Goal: Task Accomplishment & Management: Manage account settings

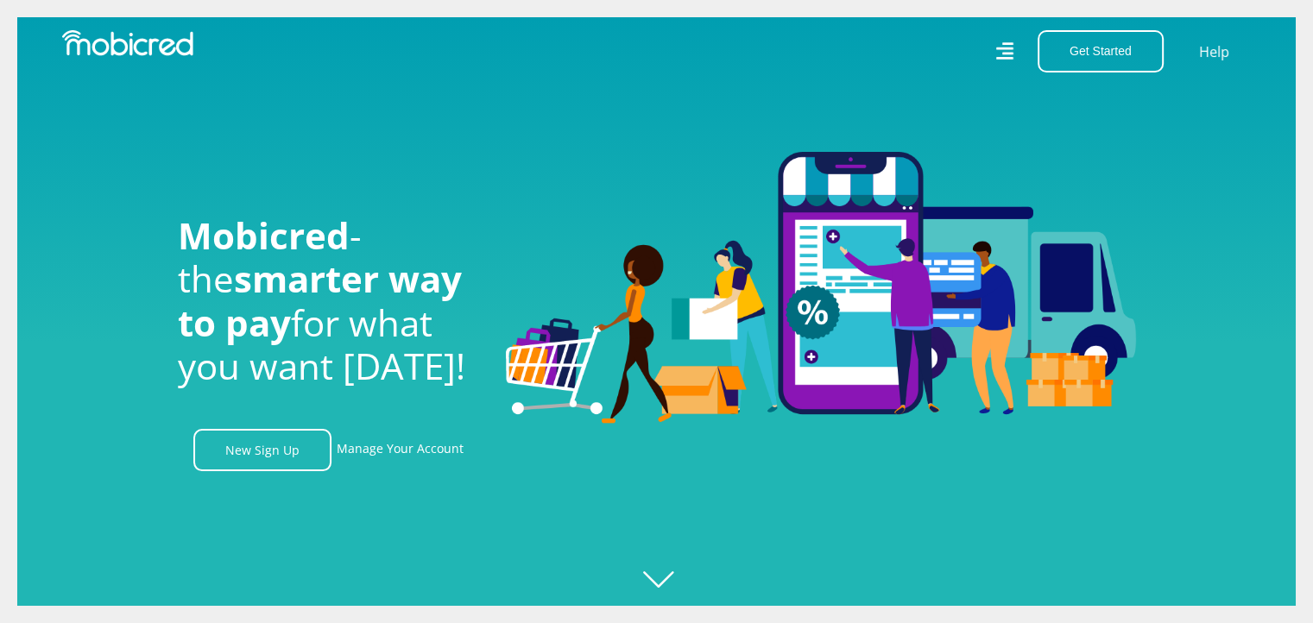
scroll to position [0, 1229]
click at [430, 457] on link "Manage Your Account" at bounding box center [400, 450] width 127 height 42
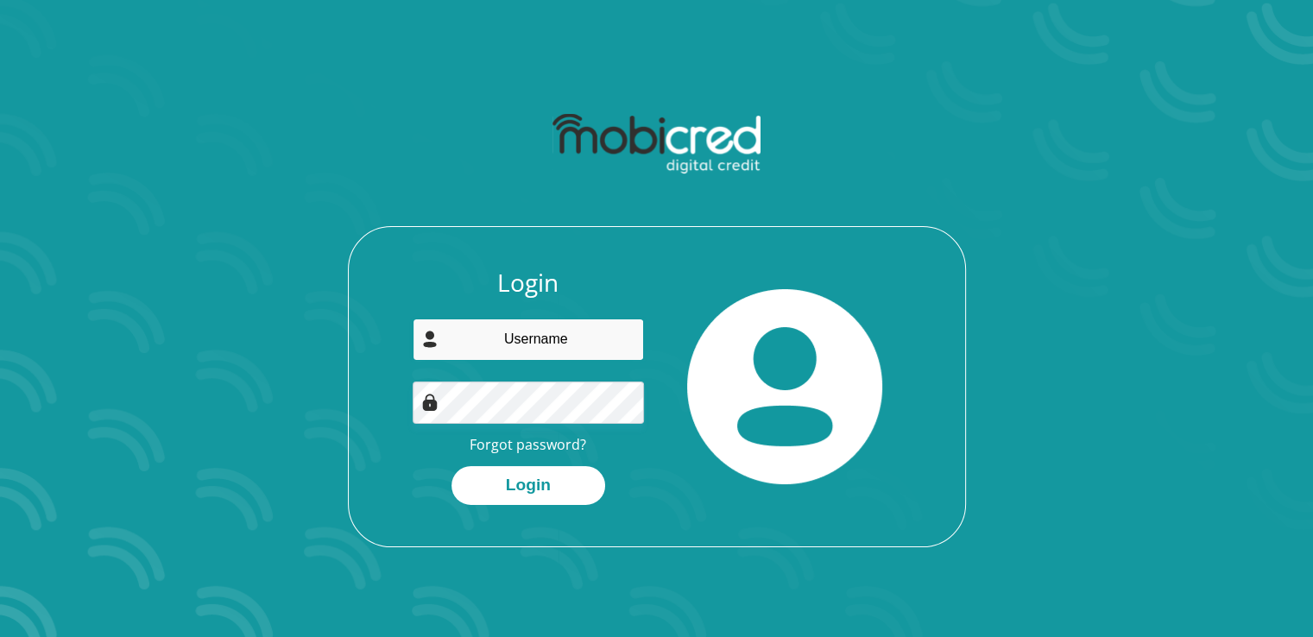
click at [542, 348] on input "email" at bounding box center [528, 339] width 231 height 42
type input "gchotia@gmail.com"
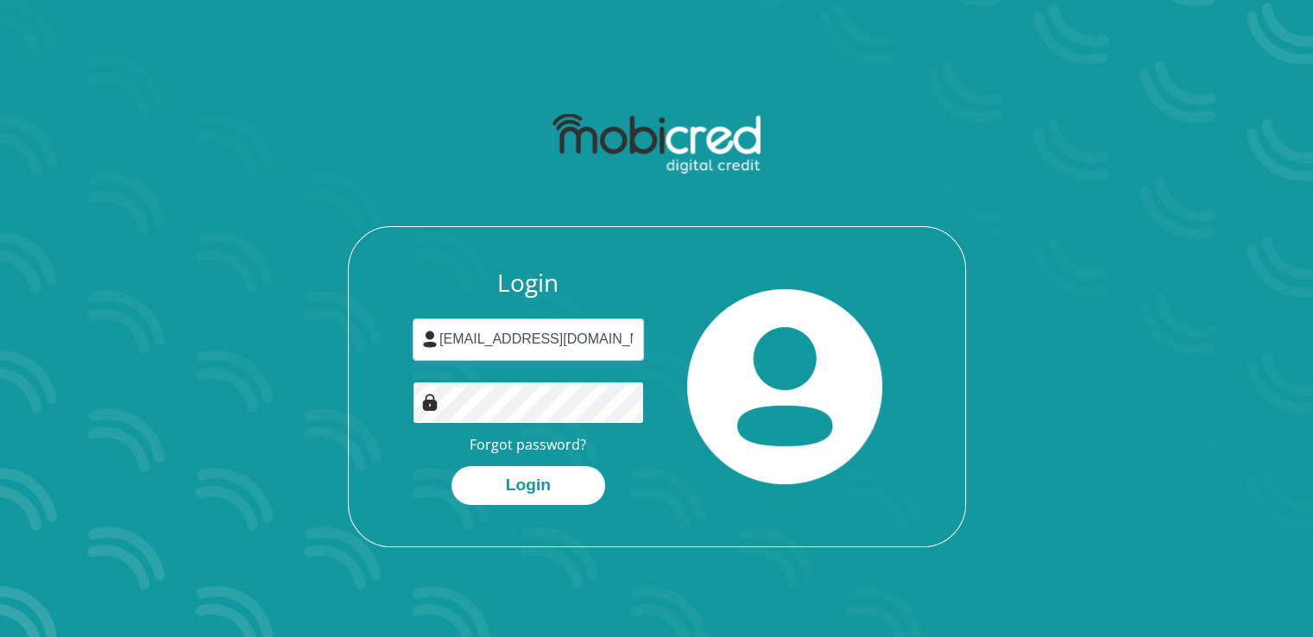
click at [451, 466] on button "Login" at bounding box center [528, 485] width 154 height 39
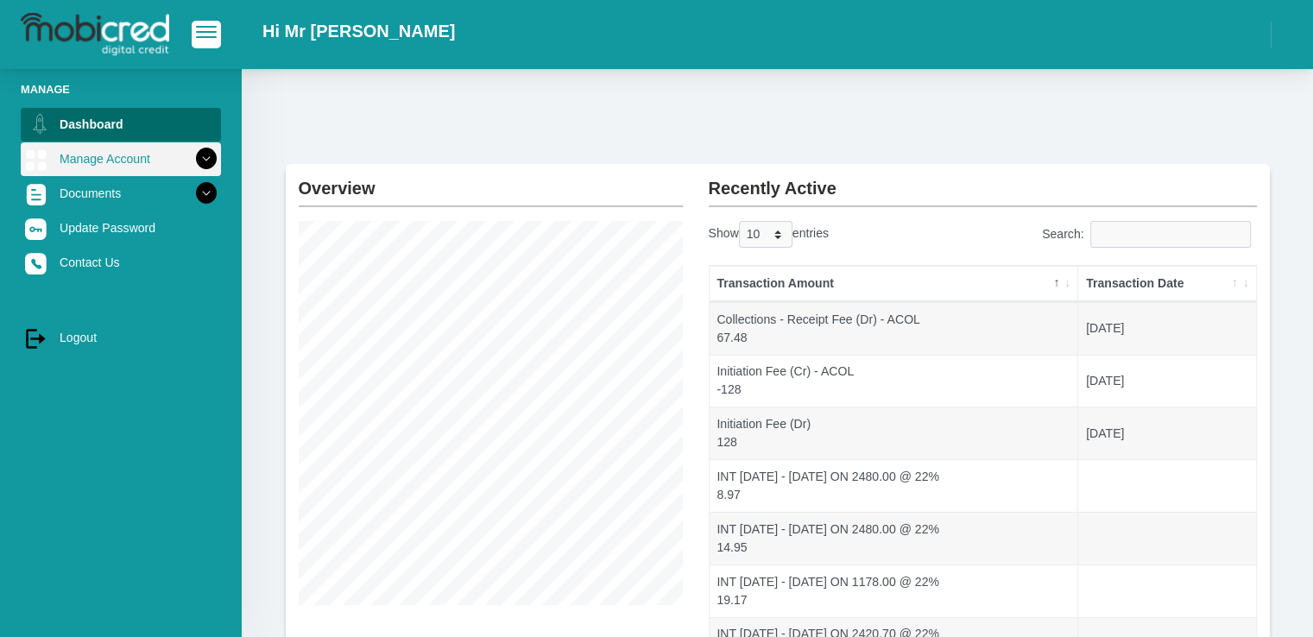
click at [135, 163] on link "Manage Account" at bounding box center [121, 158] width 200 height 33
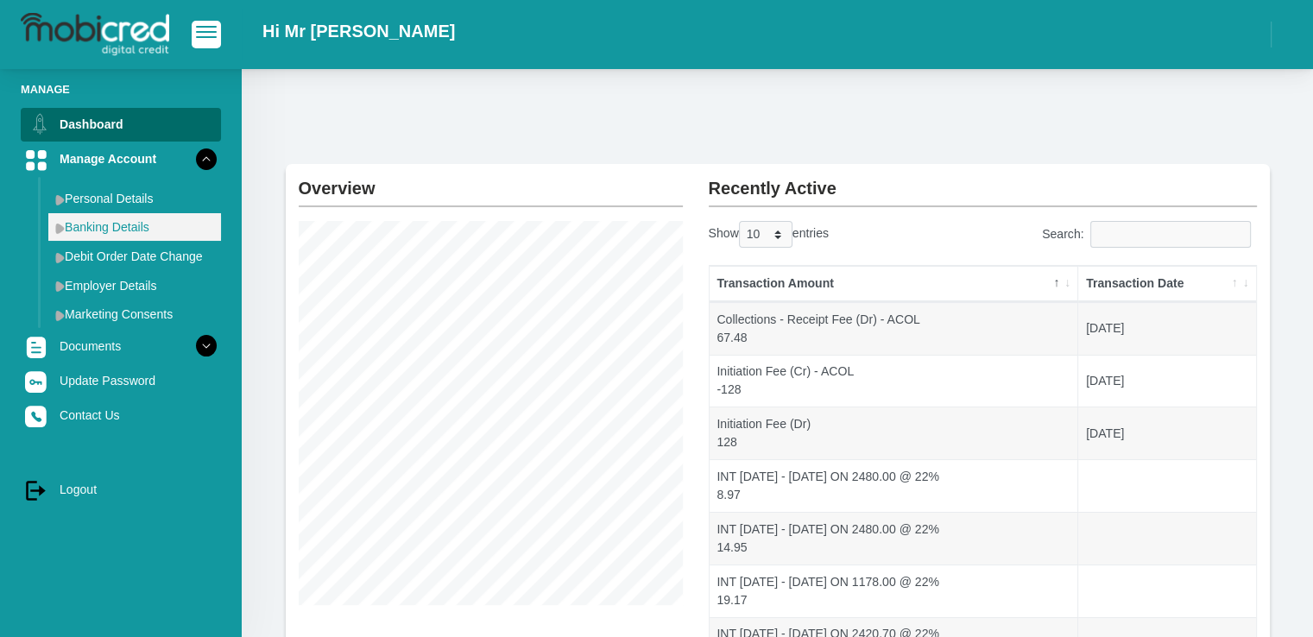
click at [139, 229] on link "Banking Details" at bounding box center [134, 227] width 173 height 28
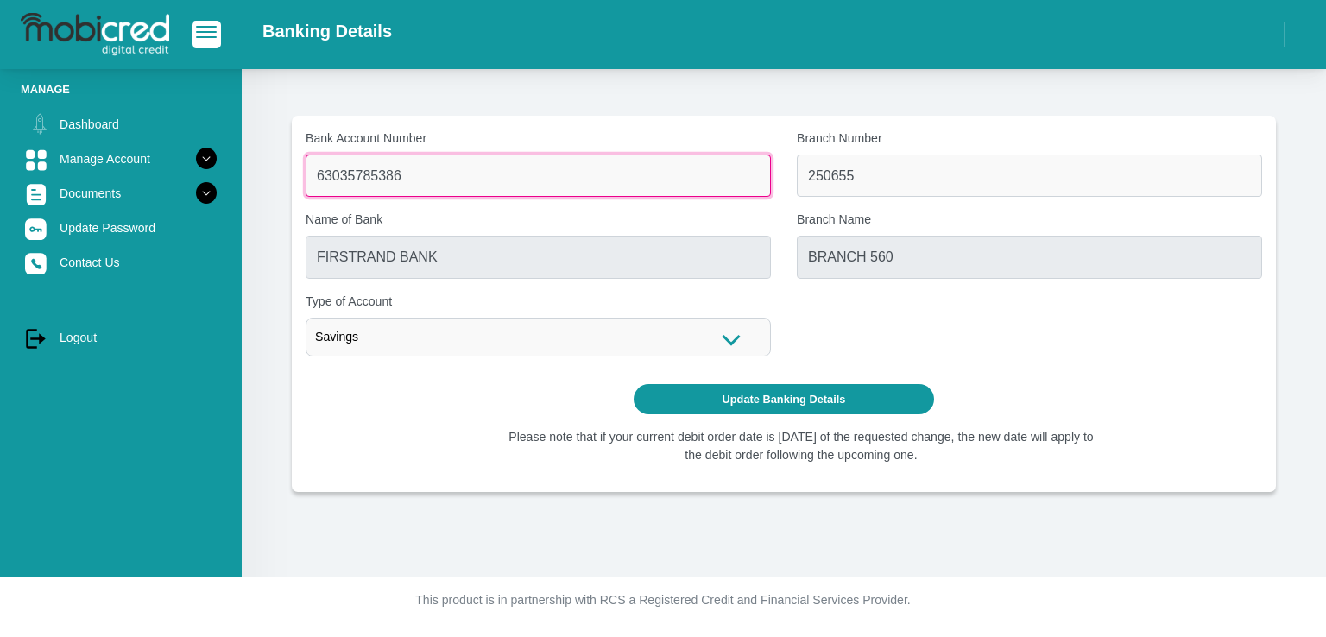
drag, startPoint x: 413, startPoint y: 176, endPoint x: 89, endPoint y: 98, distance: 333.9
click at [163, 117] on div "Manage Dashboard Manage Account Personal Details Banking Details" at bounding box center [663, 288] width 1326 height 577
type input "1237447826"
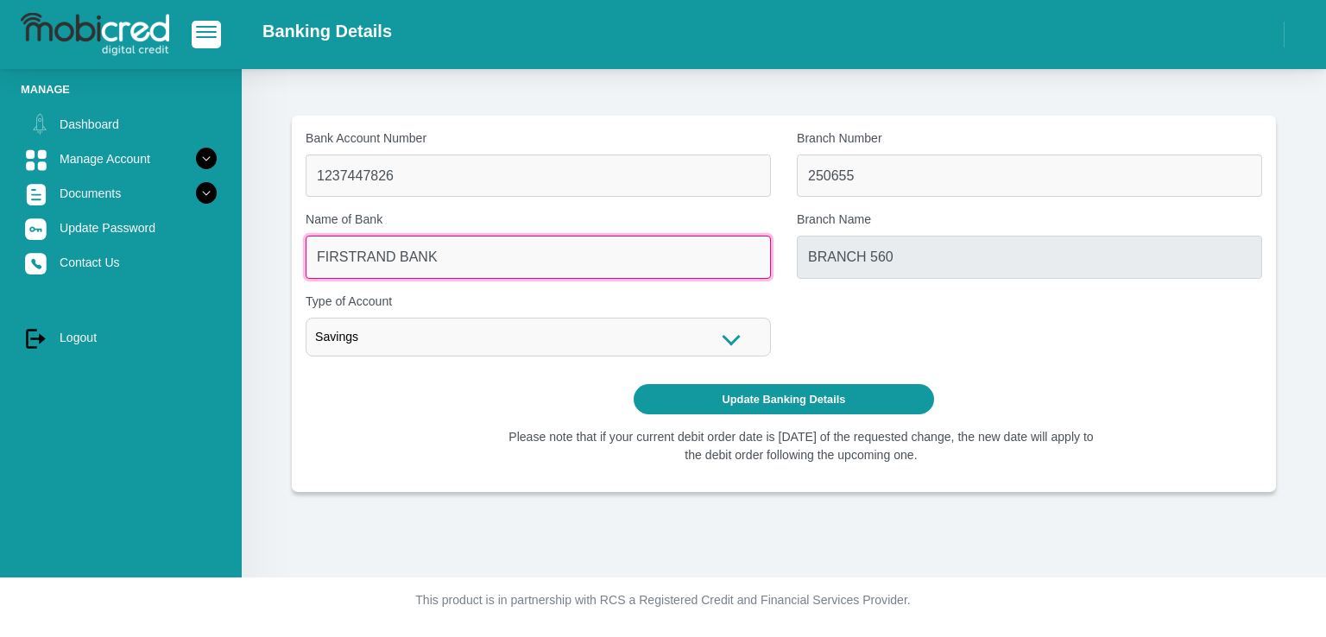
click at [582, 239] on input "FIRSTRAND BANK" at bounding box center [538, 257] width 465 height 42
drag, startPoint x: 548, startPoint y: 260, endPoint x: 319, endPoint y: 261, distance: 228.7
click at [319, 261] on input "FIRSTRAND BANK" at bounding box center [538, 257] width 465 height 42
drag, startPoint x: 554, startPoint y: 260, endPoint x: 562, endPoint y: 255, distance: 8.9
click at [555, 259] on input "FIRSTRAND BANK" at bounding box center [538, 257] width 465 height 42
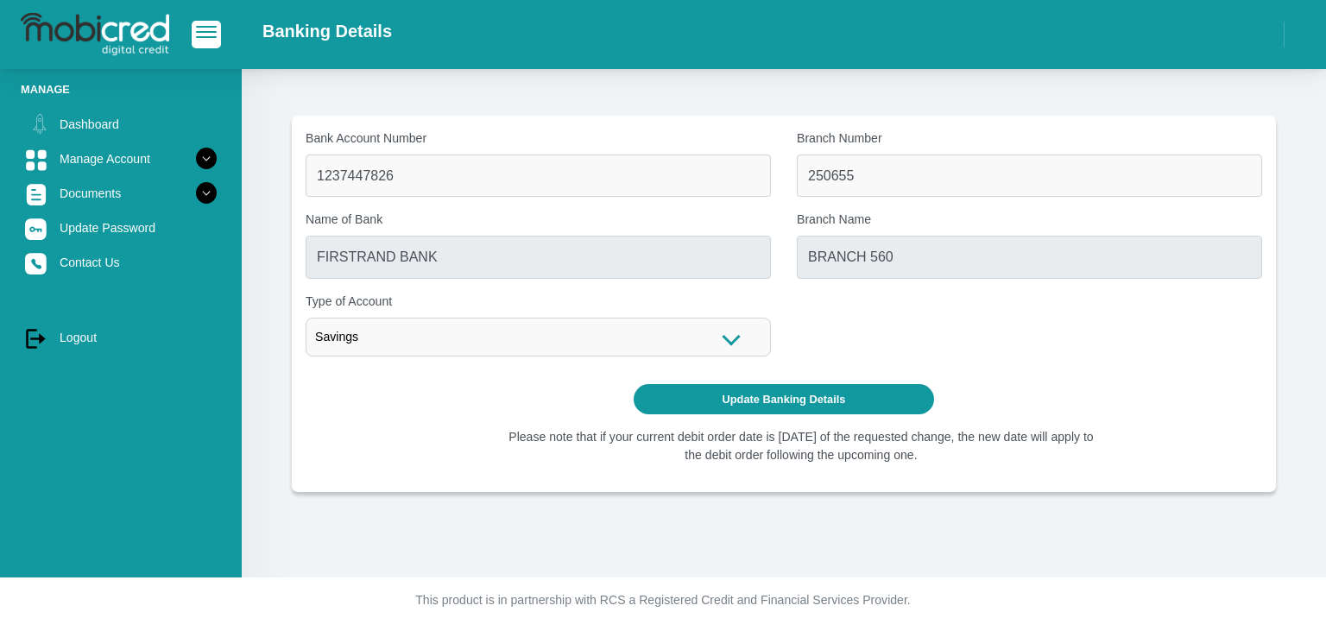
click at [597, 343] on div "Savings" at bounding box center [538, 337] width 465 height 39
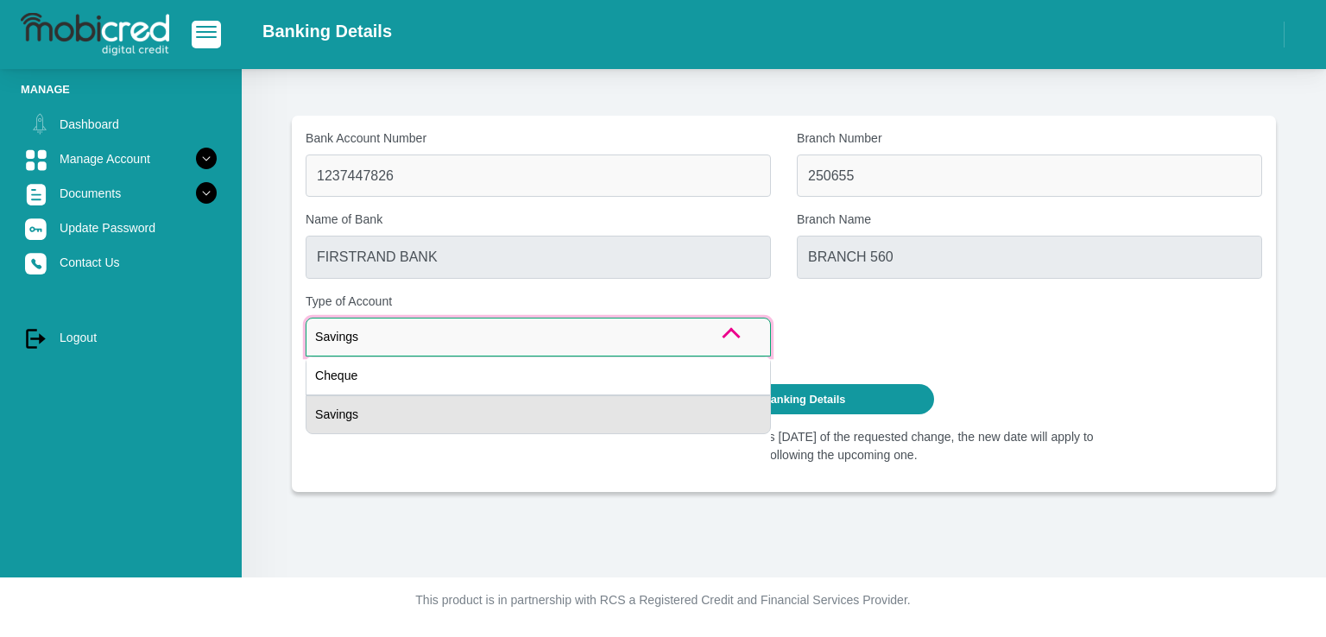
click at [566, 415] on div "Savings" at bounding box center [538, 414] width 465 height 39
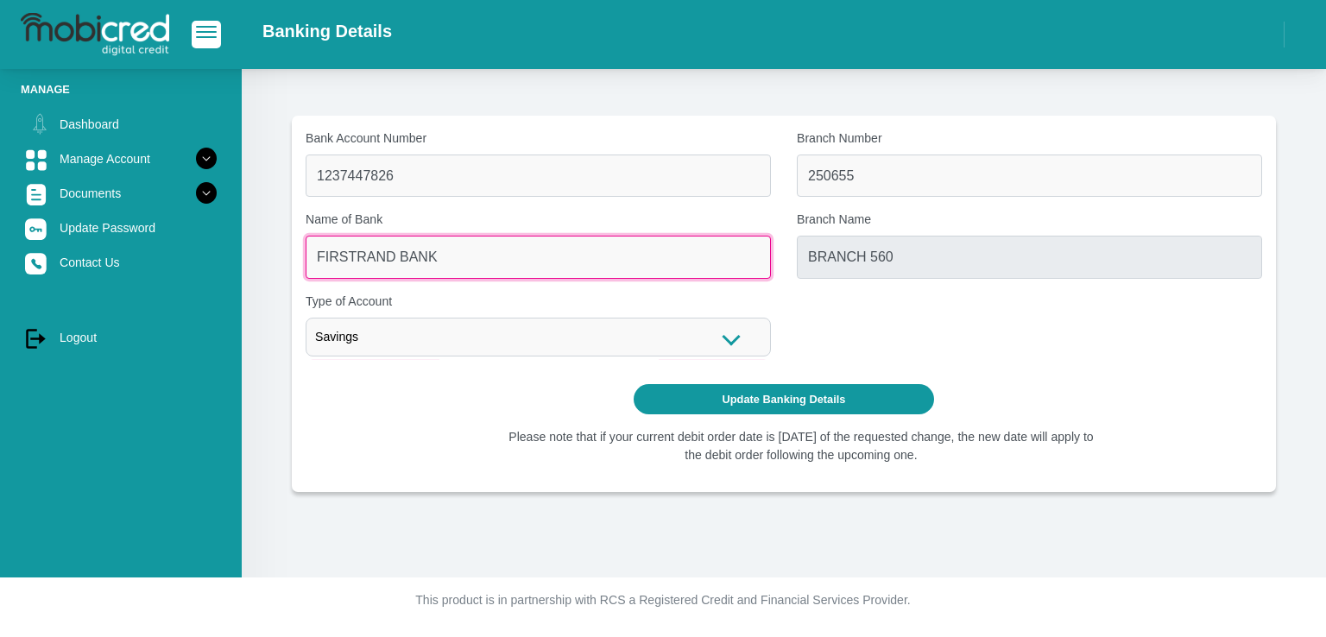
click at [533, 267] on input "FIRSTRAND BANK" at bounding box center [538, 257] width 465 height 42
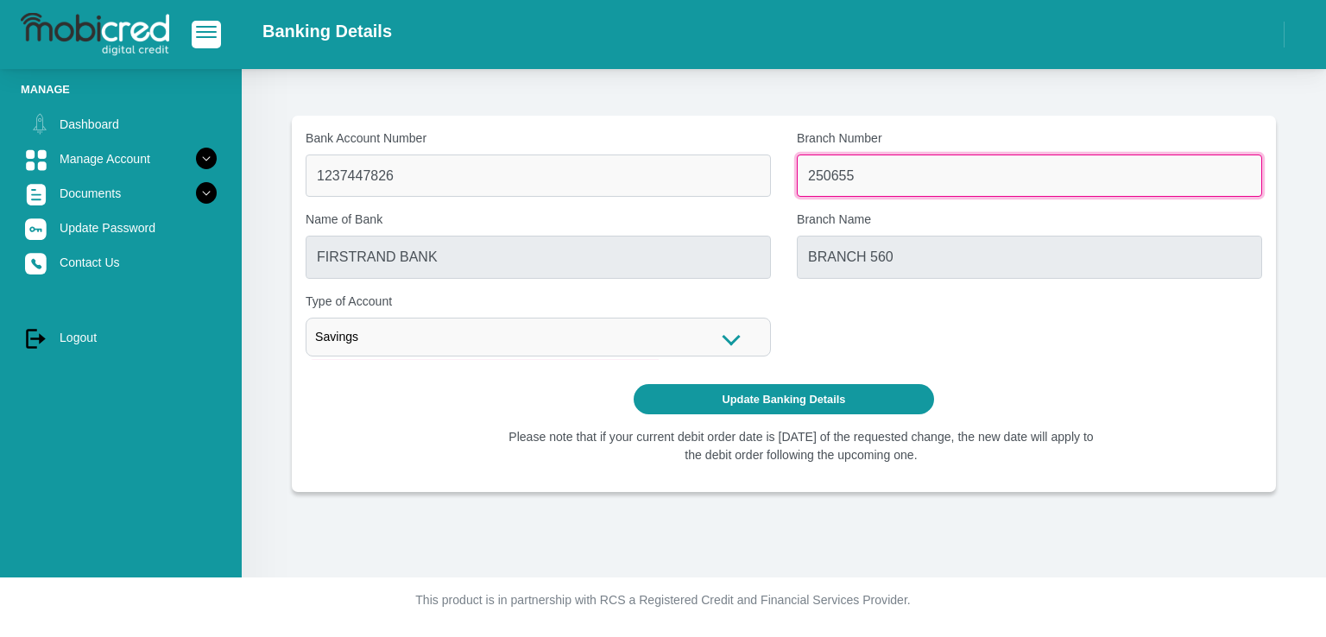
click at [849, 162] on input "250655" at bounding box center [1029, 175] width 465 height 42
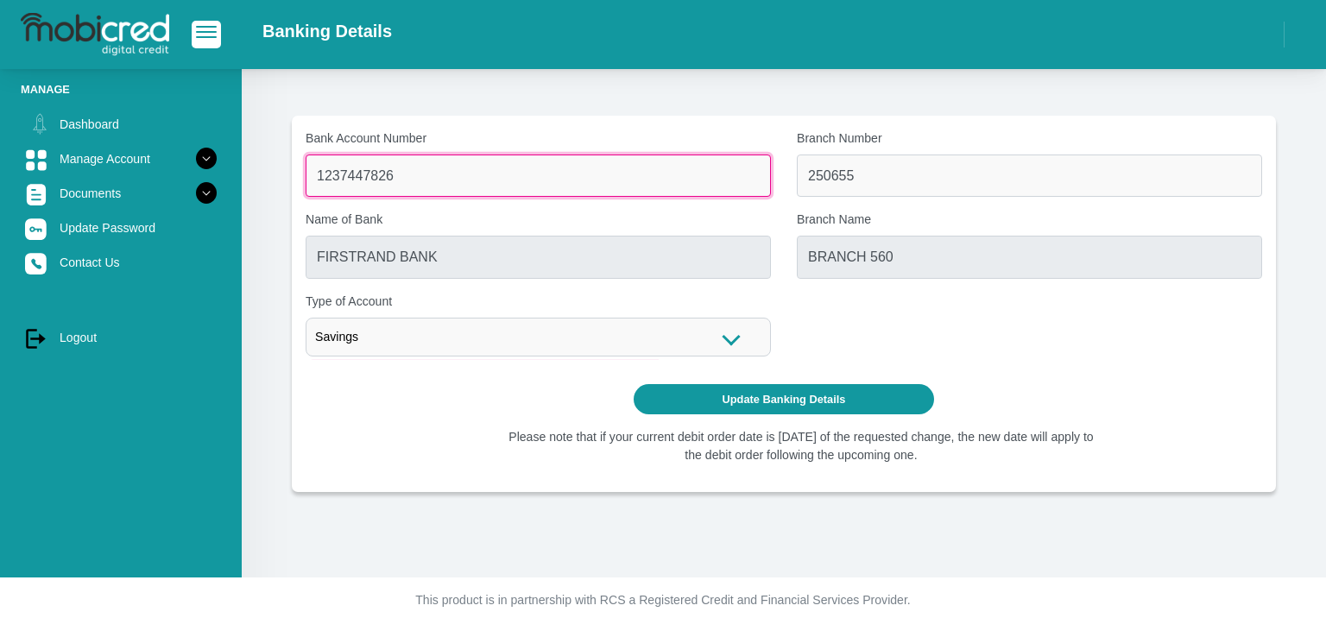
drag, startPoint x: 472, startPoint y: 174, endPoint x: 325, endPoint y: 174, distance: 147.6
click at [327, 177] on input "1237447826" at bounding box center [538, 175] width 465 height 42
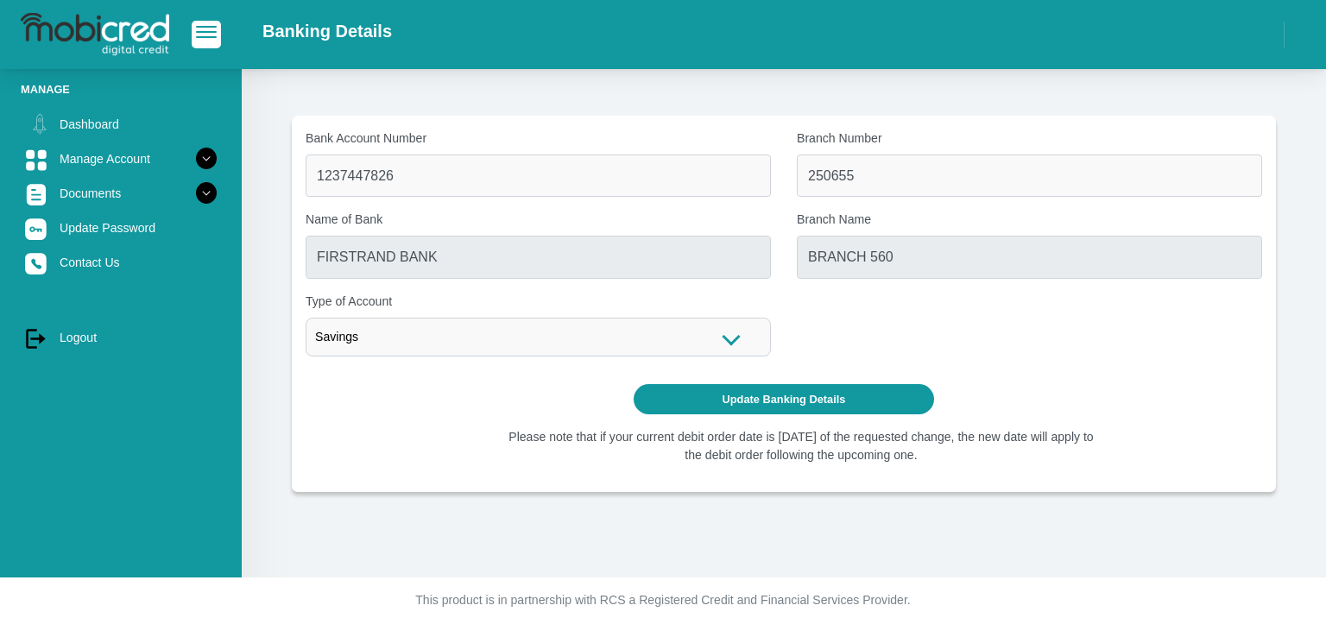
click at [860, 350] on div "Bank Account Number 1237447826 Branch Number 250655 Name of Bank FIRSTRAND BANK…" at bounding box center [784, 249] width 982 height 241
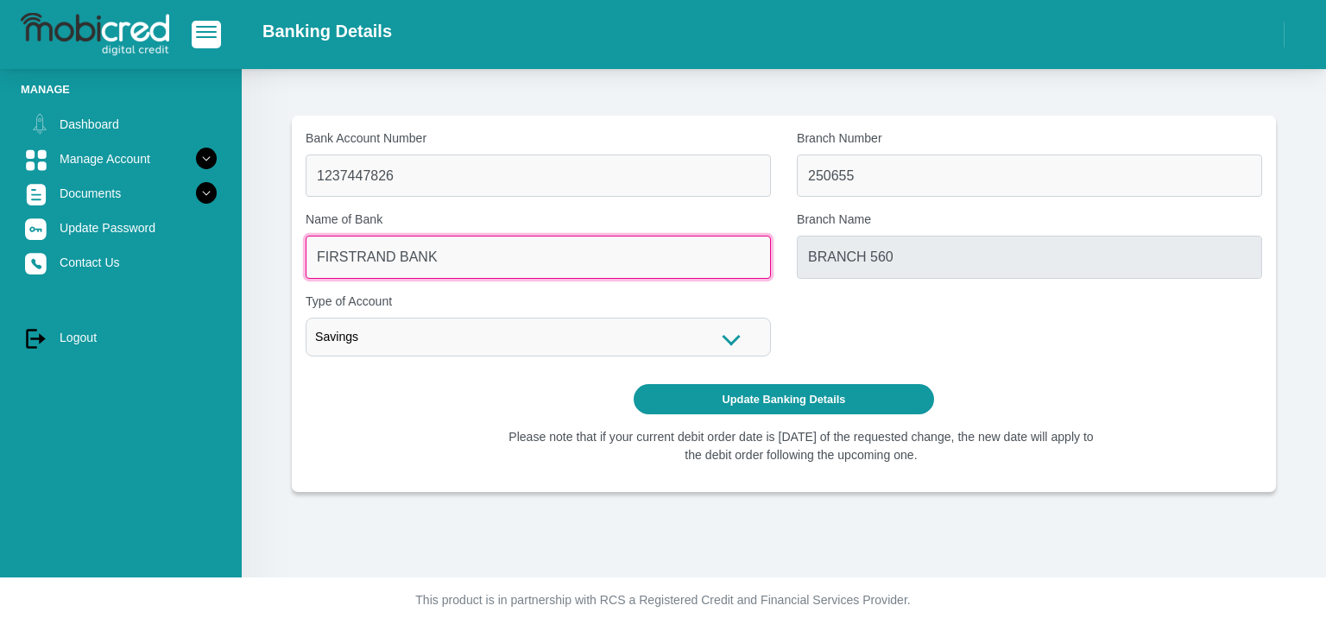
drag, startPoint x: 432, startPoint y: 255, endPoint x: 282, endPoint y: 236, distance: 151.4
click at [286, 239] on section "Bank Account Number 1237447826 Branch Number 250655 Name of Bank FIRSTRAND BANK…" at bounding box center [784, 304] width 1032 height 376
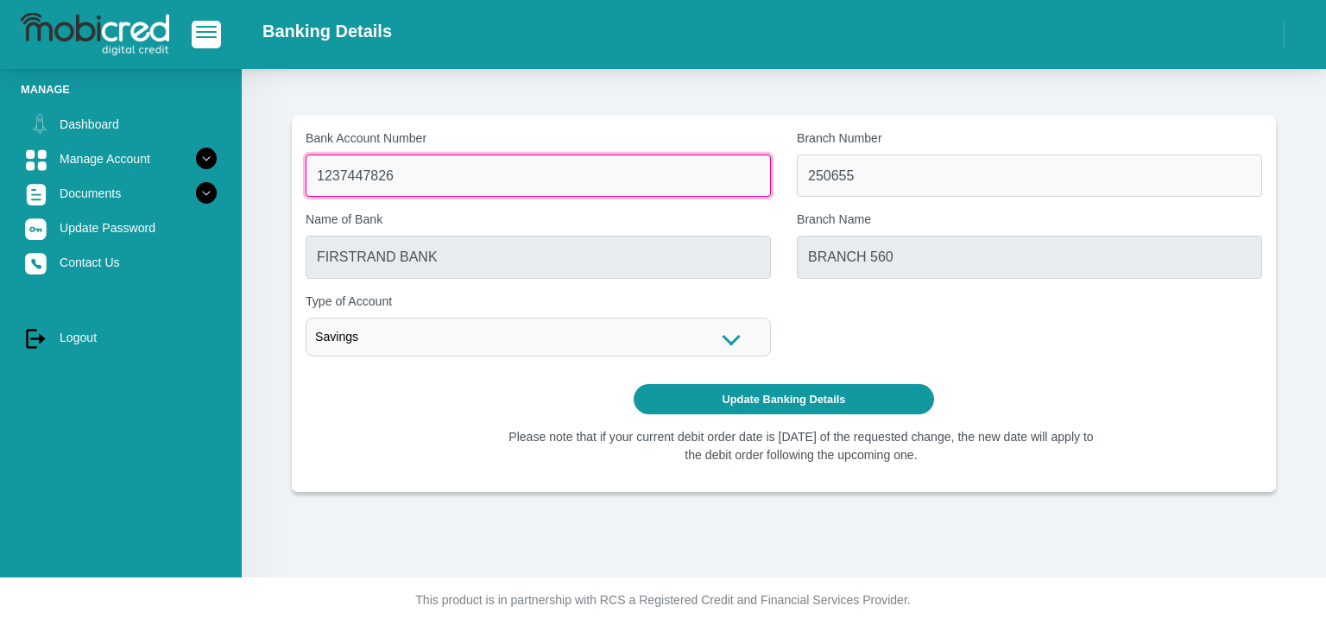
drag, startPoint x: 651, startPoint y: 186, endPoint x: 778, endPoint y: 160, distance: 130.3
click at [654, 186] on input "1237447826" at bounding box center [538, 175] width 465 height 42
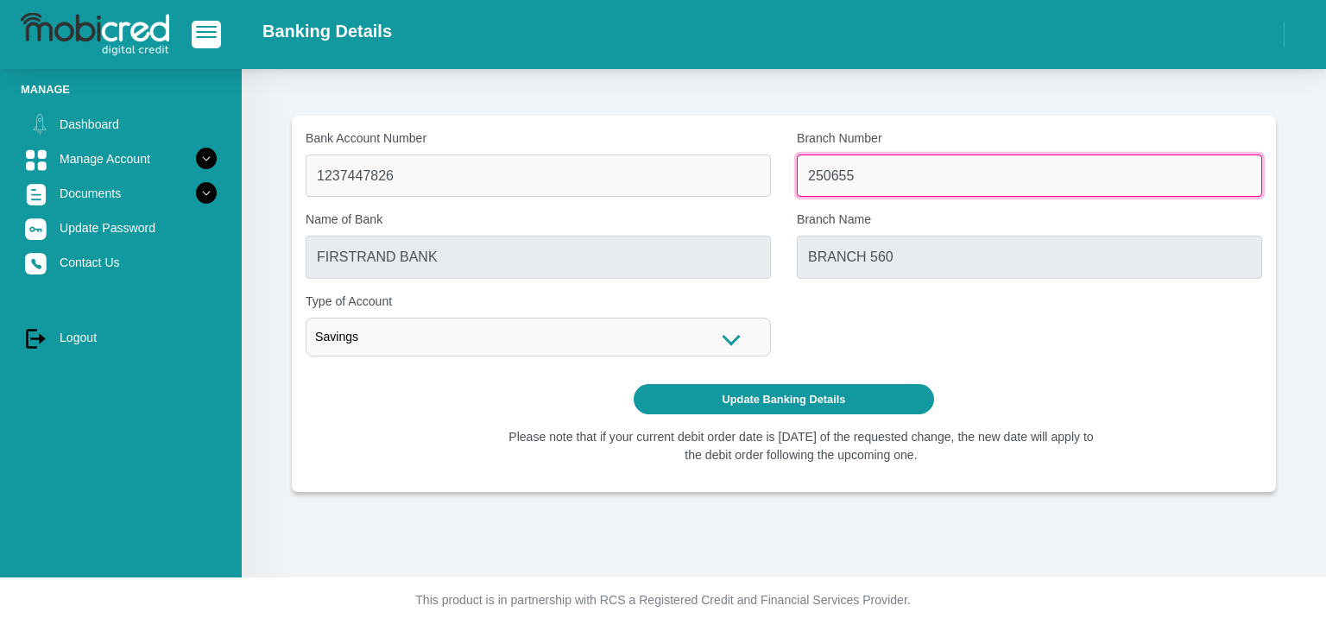
click at [886, 177] on input "250655" at bounding box center [1029, 175] width 465 height 42
type input "2"
type input "470010"
click at [633, 384] on button "Update Banking Details" at bounding box center [783, 399] width 301 height 30
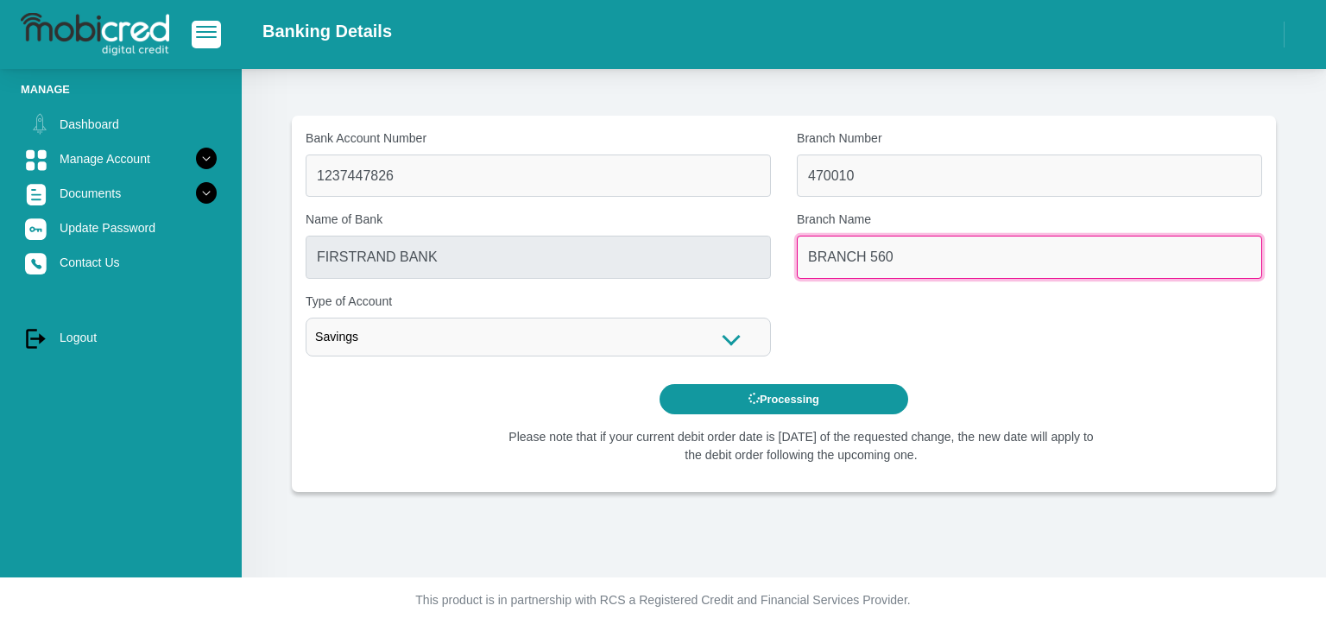
drag, startPoint x: 907, startPoint y: 260, endPoint x: 787, endPoint y: 256, distance: 120.0
click at [787, 256] on div "Branch Name BRANCH 560" at bounding box center [1029, 244] width 491 height 67
type input "CAPITEC BANK LIMITED"
type input "CAPITEC BANK CPC"
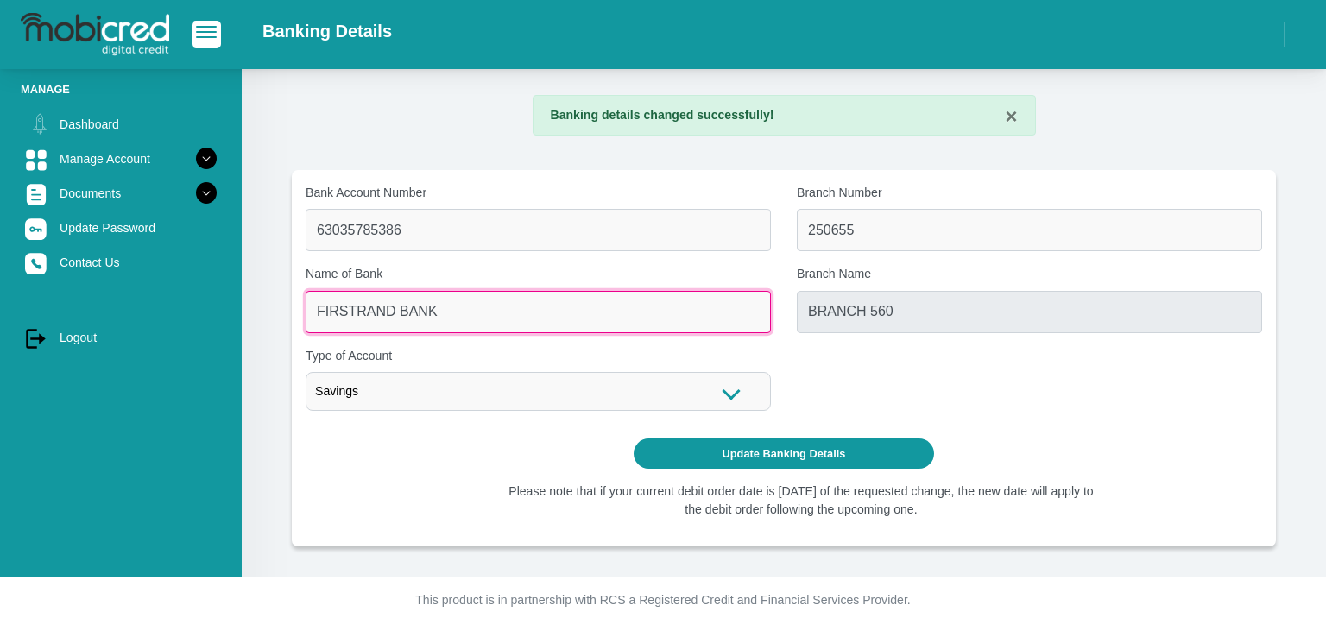
click at [719, 310] on input "FIRSTRAND BANK" at bounding box center [538, 312] width 465 height 42
drag, startPoint x: 545, startPoint y: 317, endPoint x: 9, endPoint y: 313, distance: 536.8
click at [15, 313] on div "Manage Dashboard Manage Account Personal Details Banking Details" at bounding box center [663, 288] width 1326 height 577
click at [633, 438] on button "Update Banking Details" at bounding box center [783, 453] width 301 height 30
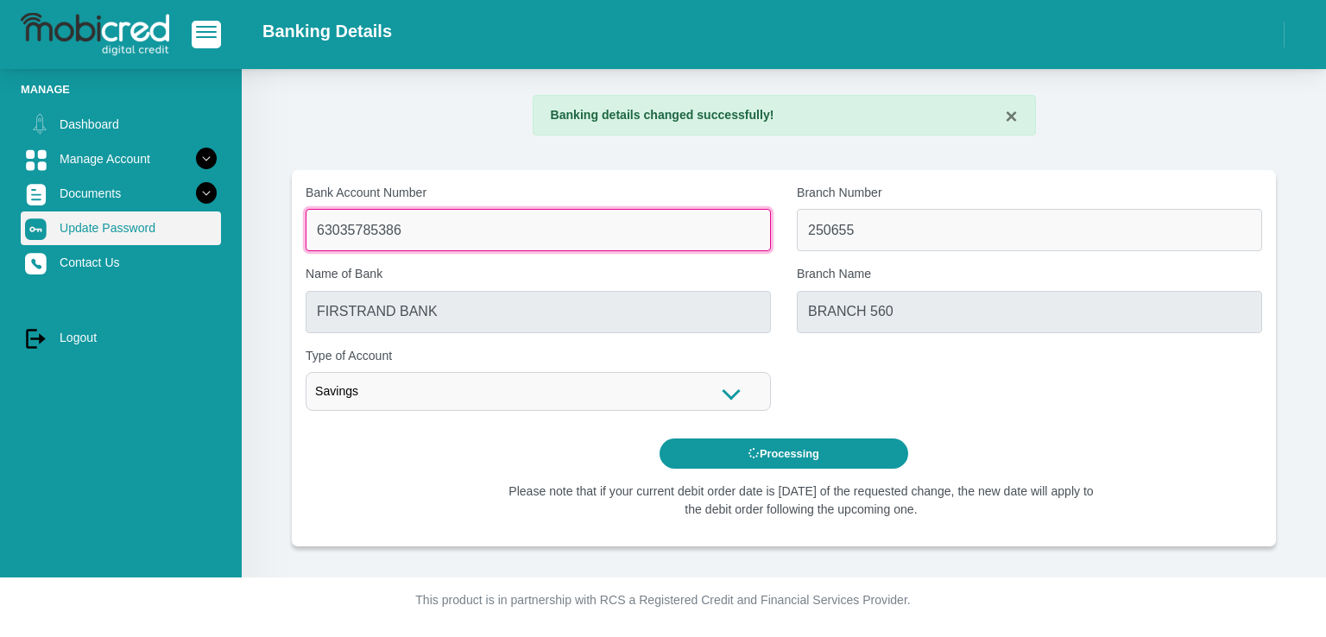
drag, startPoint x: 407, startPoint y: 225, endPoint x: 126, endPoint y: 217, distance: 281.5
click at [128, 217] on div "Manage Dashboard Manage Account Personal Details Banking Details" at bounding box center [663, 288] width 1326 height 577
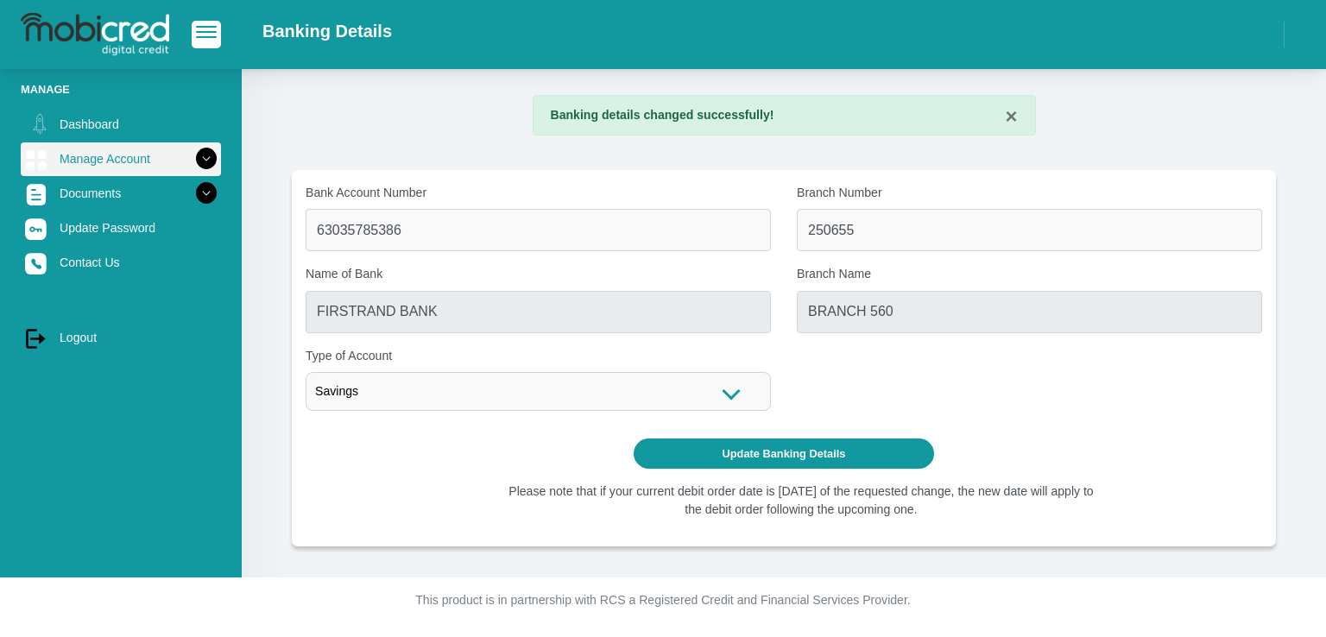
click at [198, 156] on icon at bounding box center [206, 158] width 29 height 29
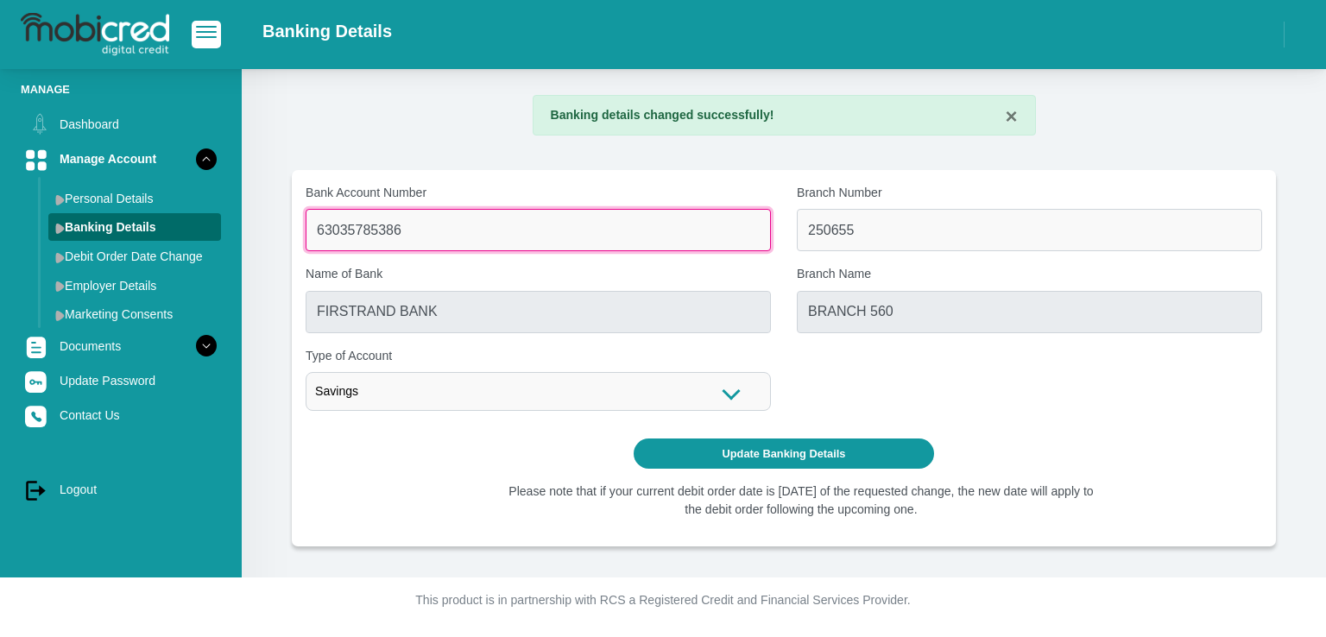
drag, startPoint x: 292, startPoint y: 210, endPoint x: 227, endPoint y: 217, distance: 65.2
click at [242, 212] on div "× Banking details changed successfully! Bank Account Number 63035785386 Branch …" at bounding box center [784, 323] width 1084 height 508
type input "1237447826"
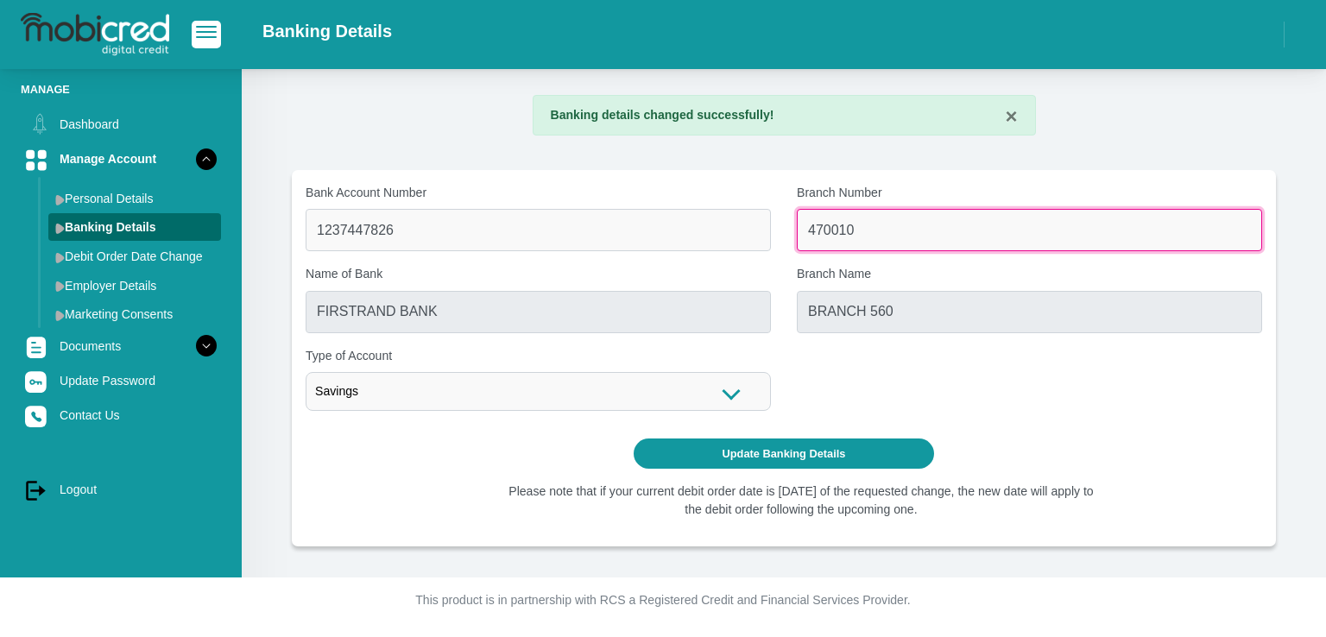
type input "470010"
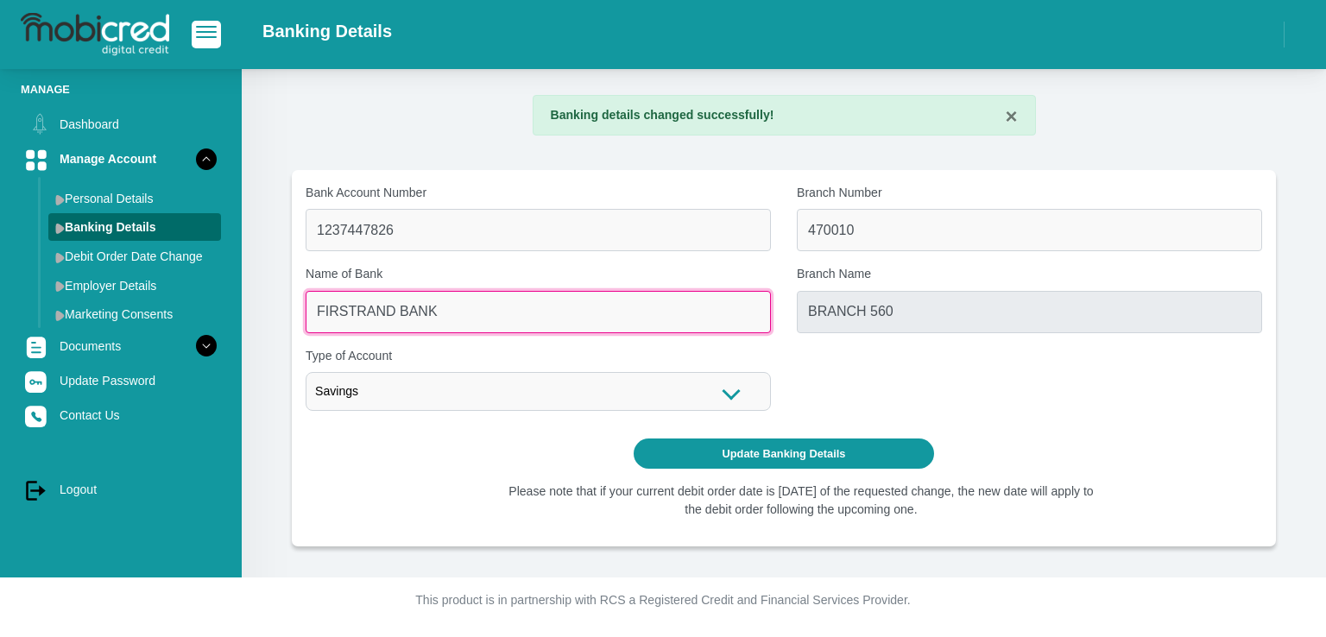
type input "CAPITEC BANK LIMITED"
type input "CAPITEC BANK CPC"
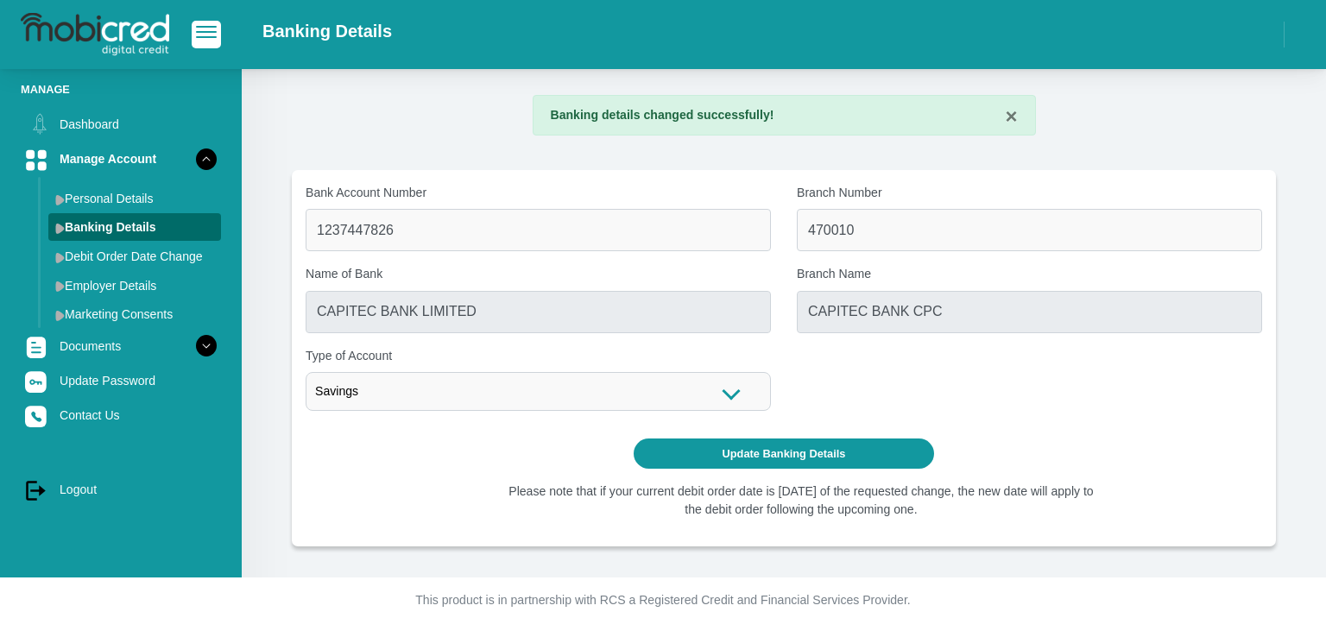
click at [832, 390] on div "Bank Account Number 1237447826 Branch Number 470010 Name of Bank CAPITEC BANK L…" at bounding box center [784, 304] width 982 height 241
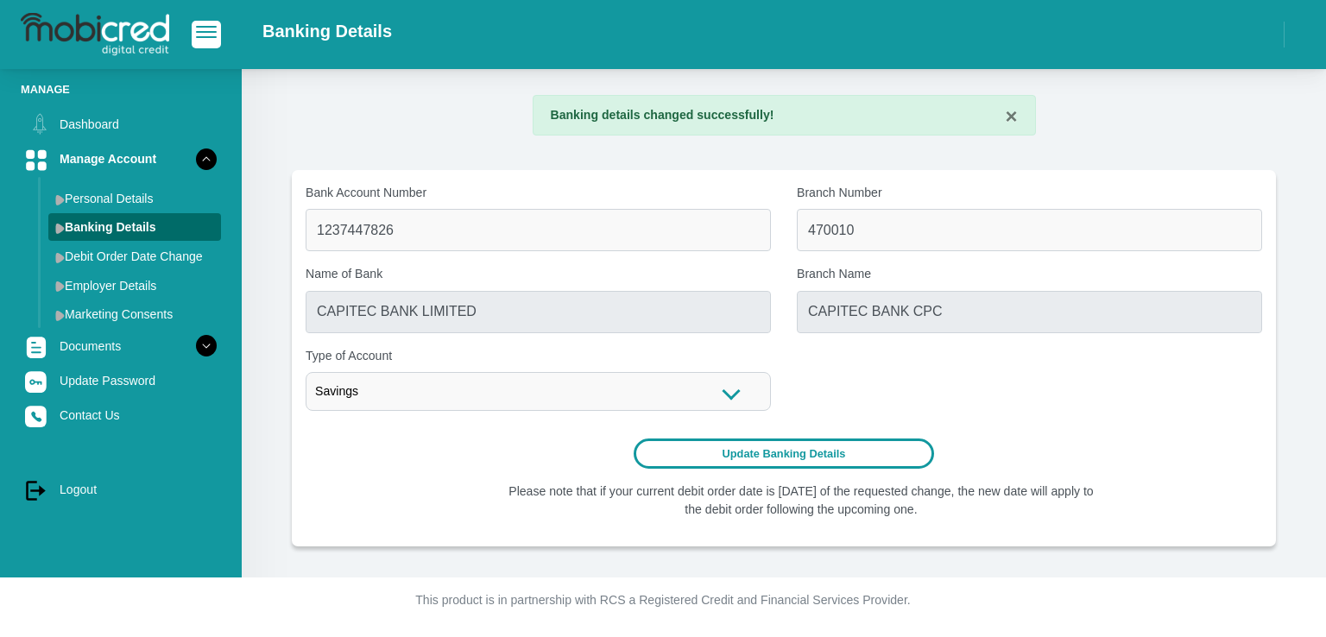
click at [865, 453] on button "Update Banking Details" at bounding box center [783, 453] width 301 height 30
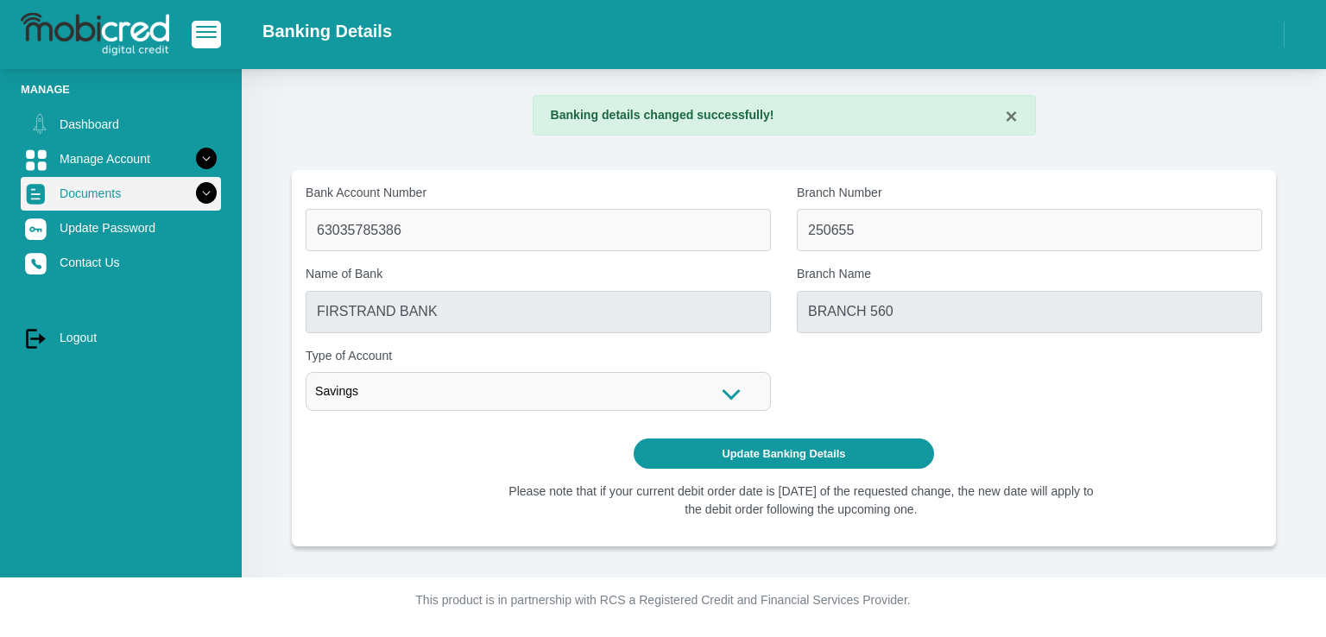
click at [196, 191] on icon at bounding box center [206, 193] width 29 height 29
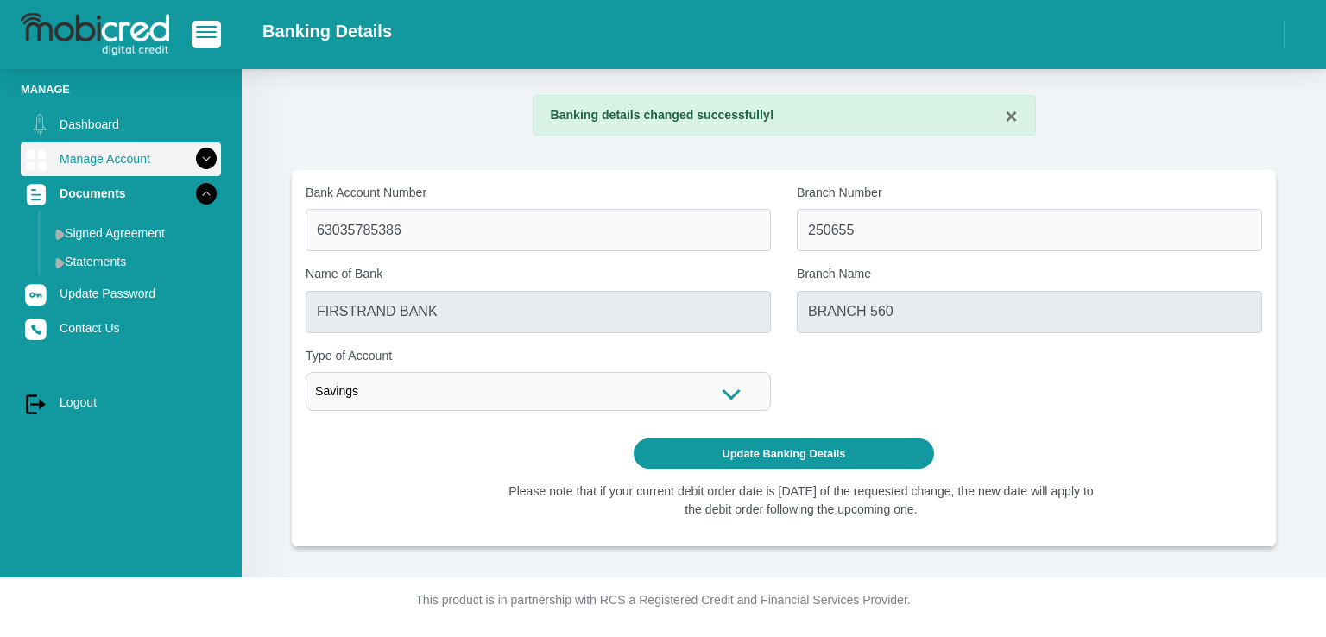
click at [194, 155] on icon at bounding box center [206, 158] width 29 height 29
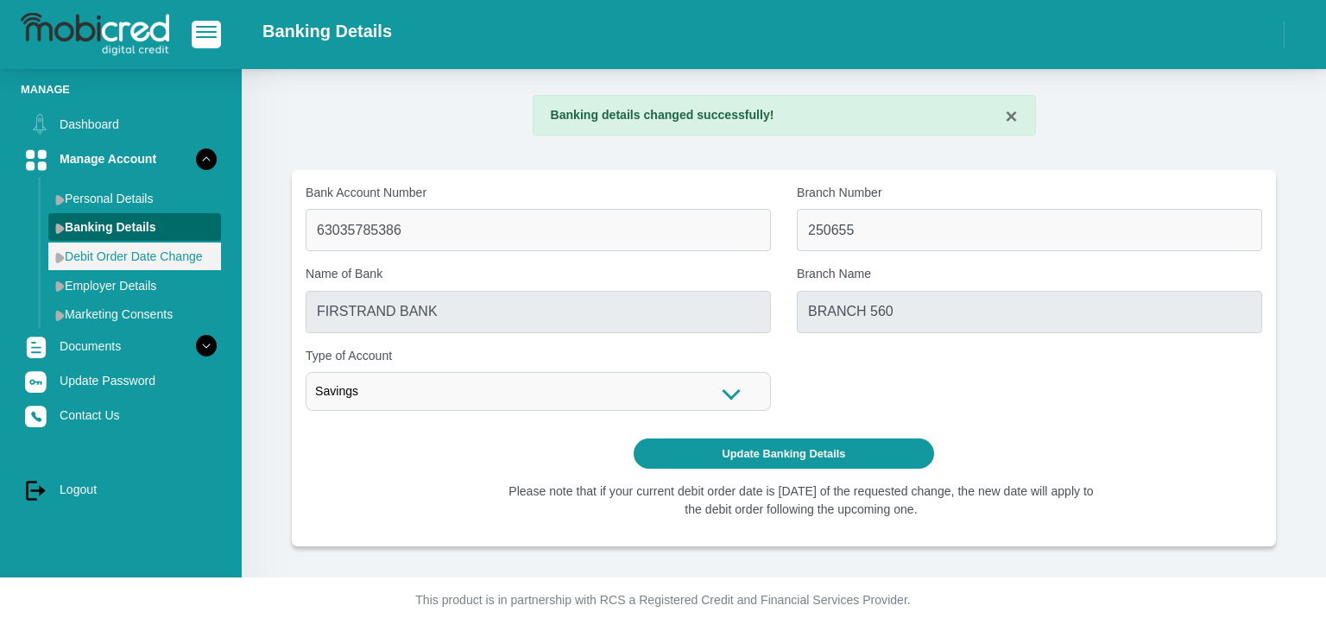
click at [166, 259] on link "Debit Order Date Change" at bounding box center [134, 257] width 173 height 28
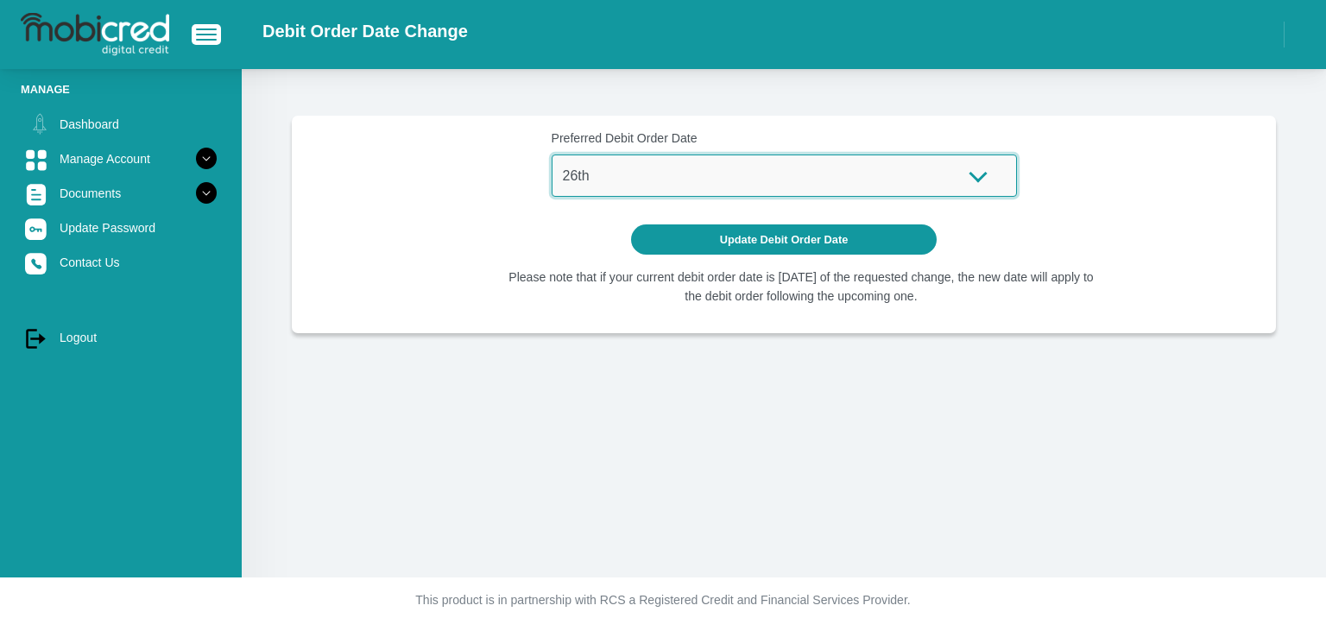
click at [652, 176] on select "1st 2nd 3rd 4th 5th 7th 18th 19th 20th 21st 22nd 23rd 24th 25th 26th 27th 28th …" at bounding box center [783, 175] width 465 height 42
select select "25"
click at [551, 154] on select "1st 2nd 3rd 4th 5th 7th 18th 19th 20th 21st 22nd 23rd 24th 25th 26th 27th 28th …" at bounding box center [783, 175] width 465 height 42
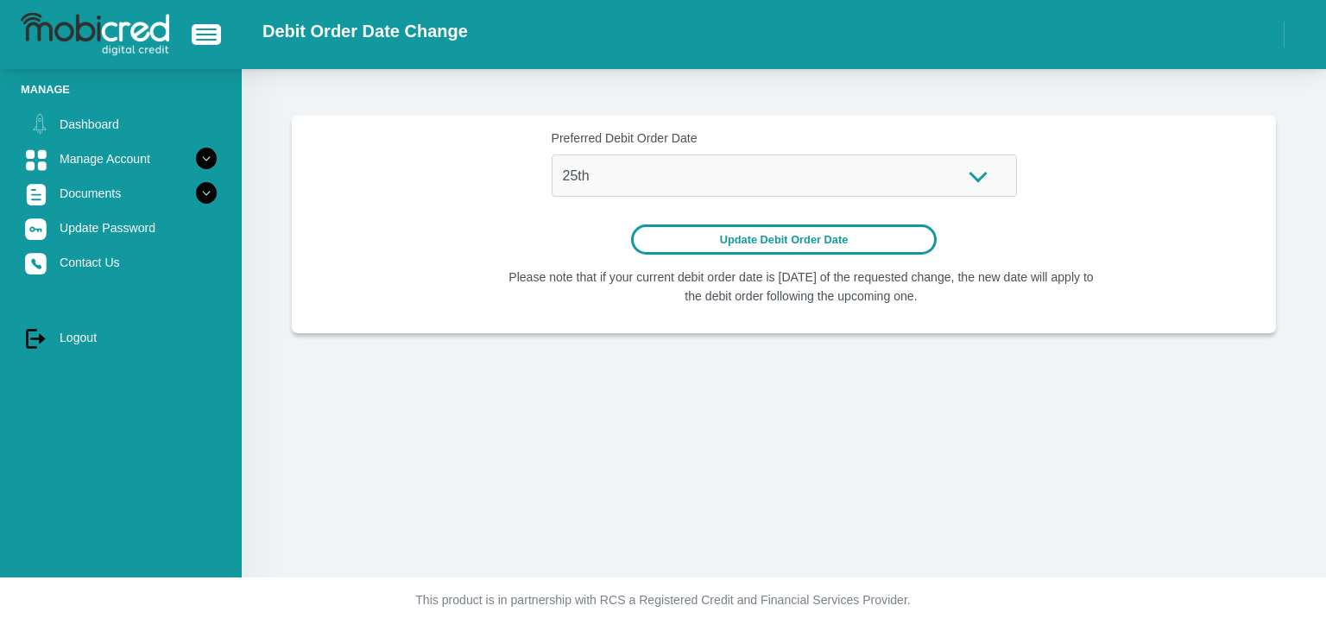
click at [798, 239] on button "Update Debit Order Date" at bounding box center [784, 239] width 306 height 30
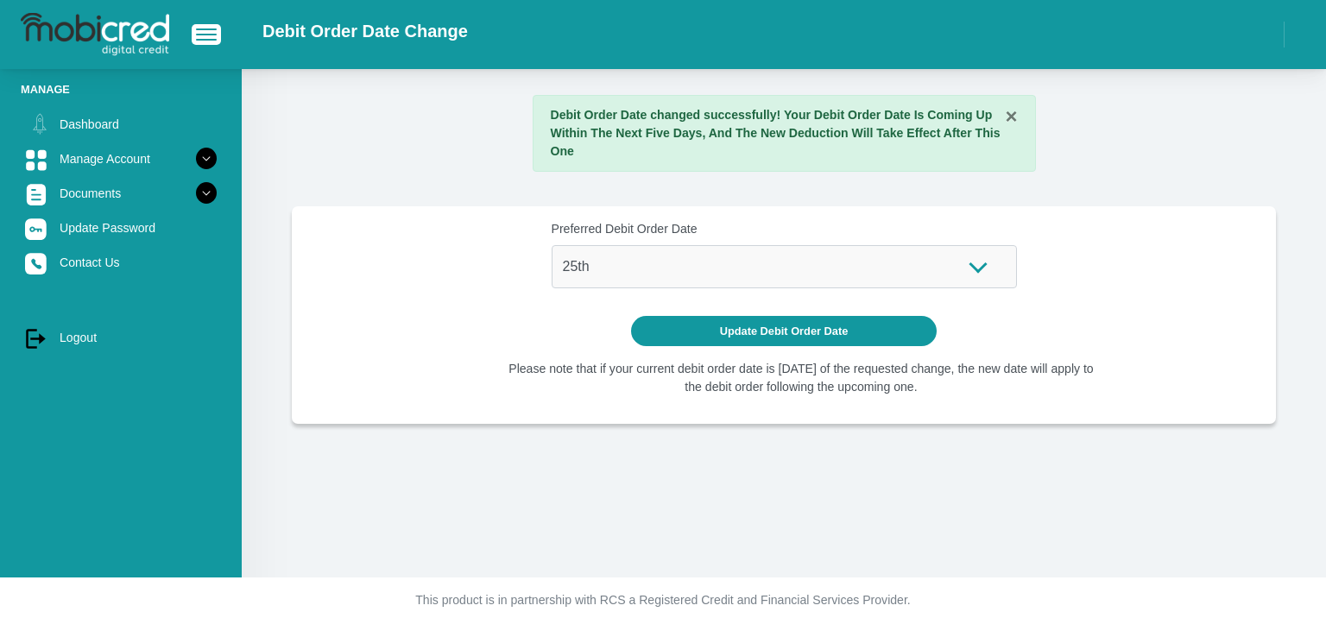
click at [935, 205] on section "× Debit Order Date changed successfully! Your Debit Order Date Is Coming Up Wit…" at bounding box center [784, 259] width 1032 height 329
click at [1009, 118] on button "×" at bounding box center [1011, 116] width 12 height 21
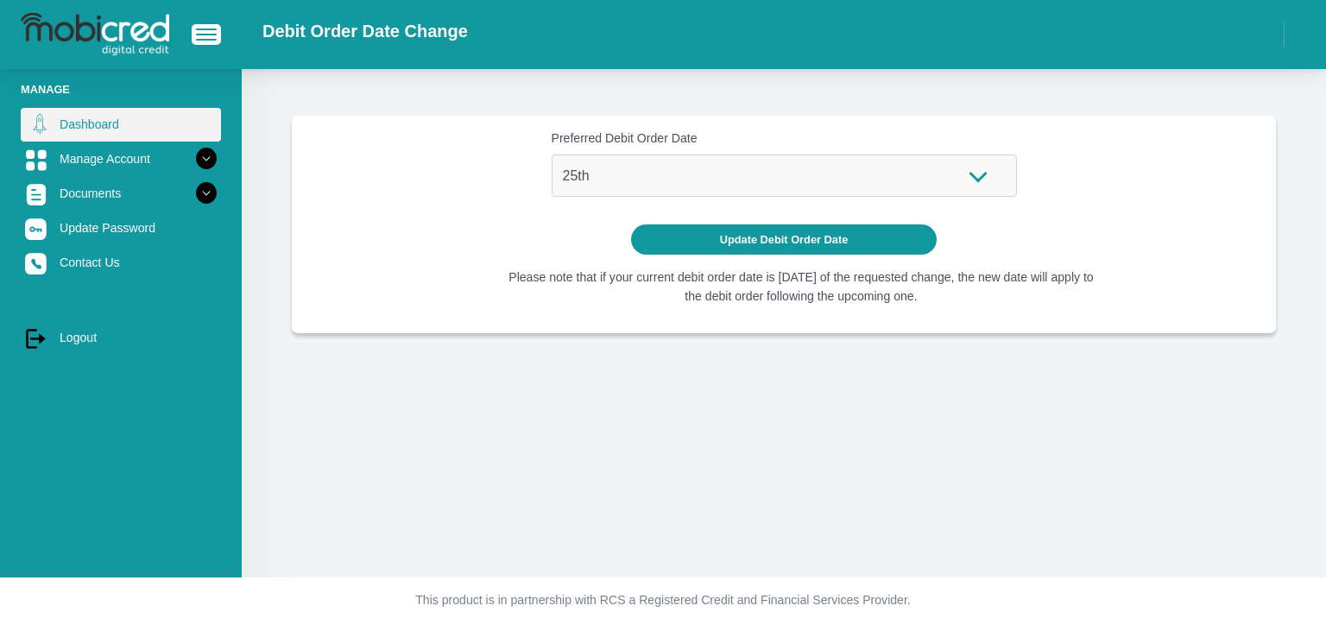
click at [107, 121] on link "Dashboard" at bounding box center [121, 124] width 200 height 33
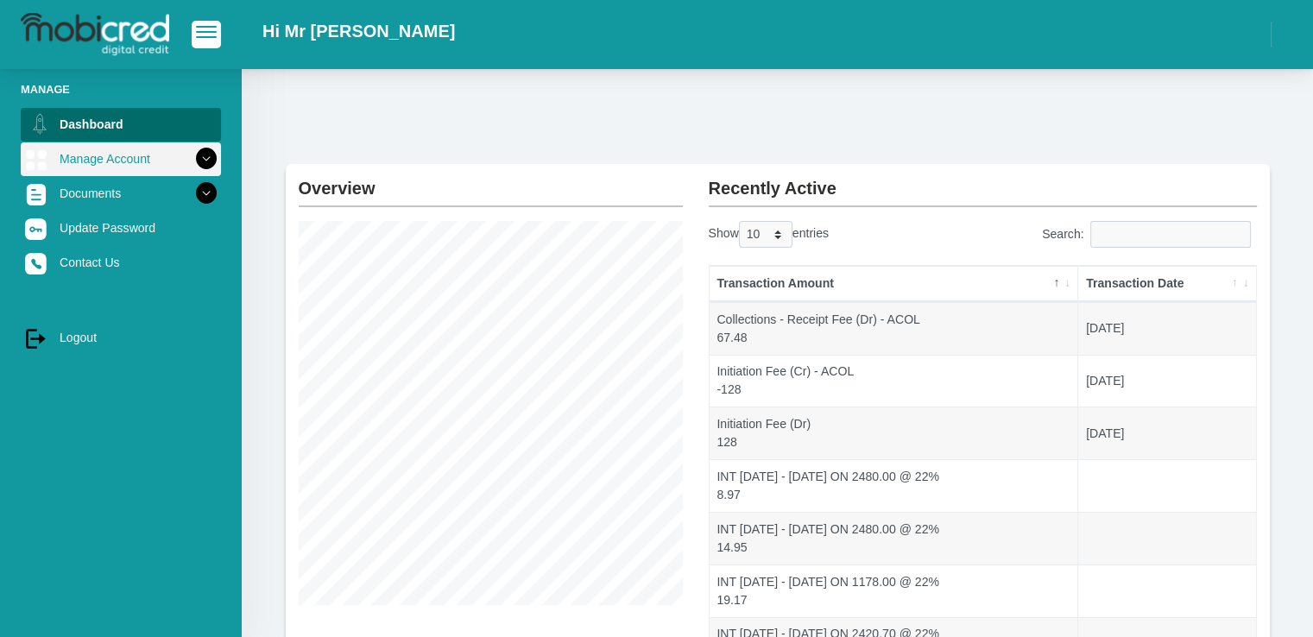
click at [100, 162] on link "Manage Account" at bounding box center [121, 158] width 200 height 33
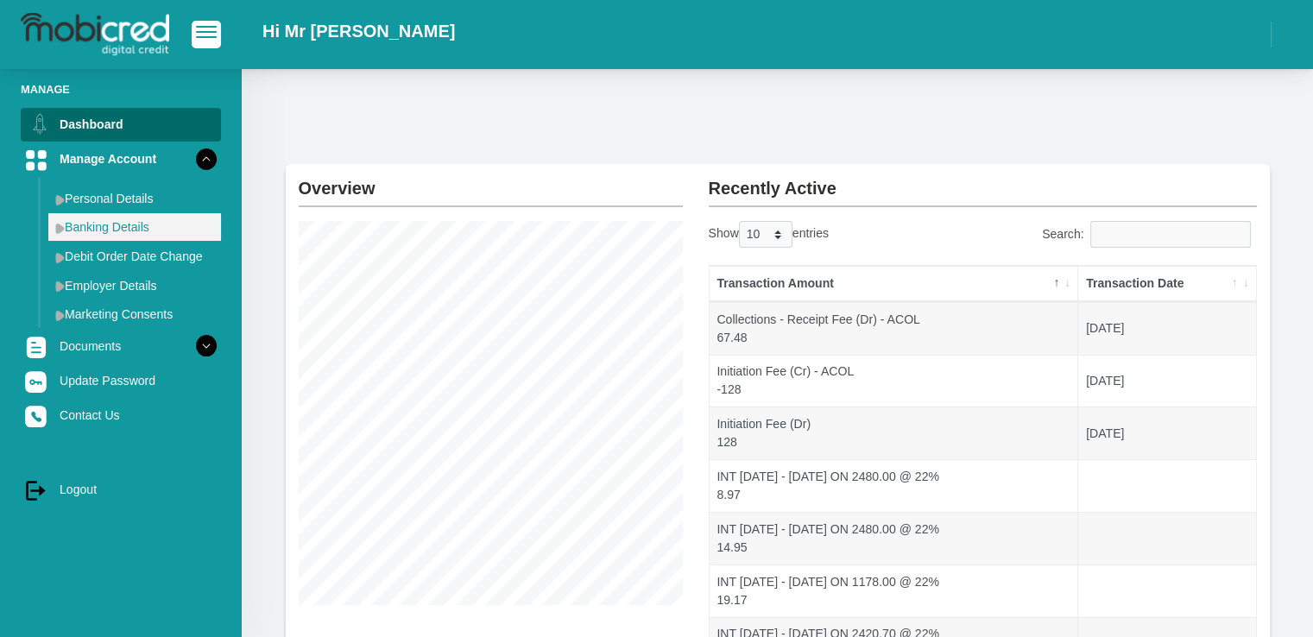
click at [125, 225] on link "Banking Details" at bounding box center [134, 227] width 173 height 28
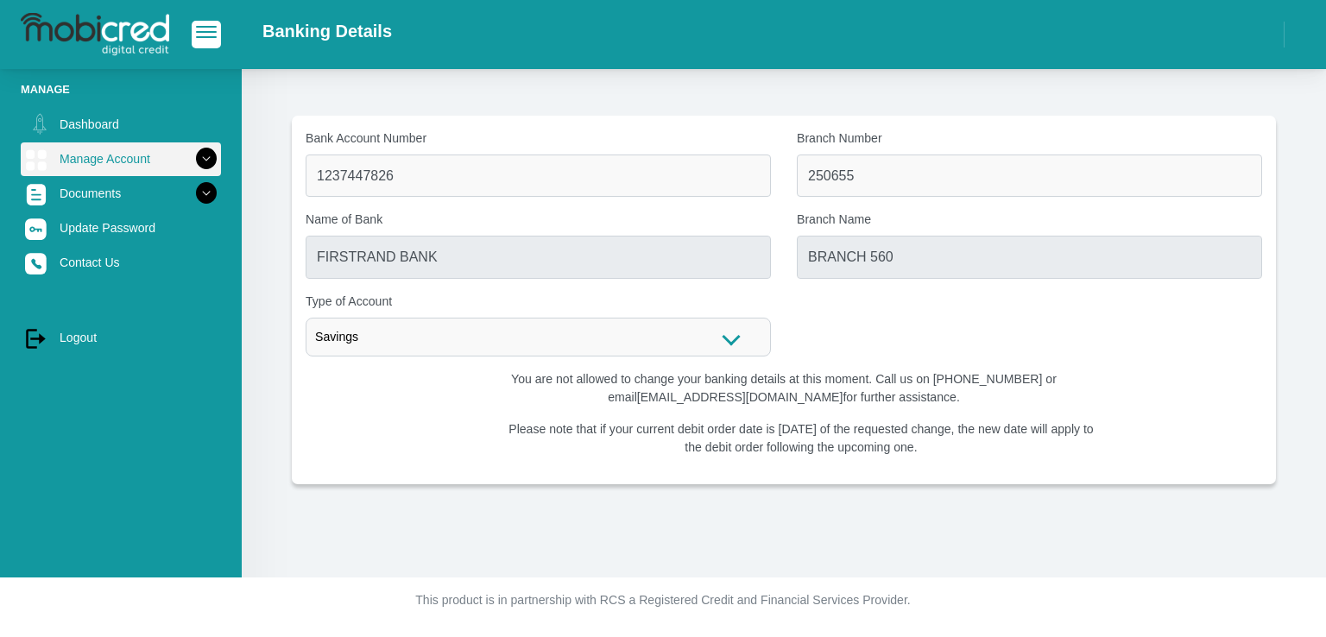
click at [147, 158] on link "Manage Account" at bounding box center [121, 158] width 200 height 33
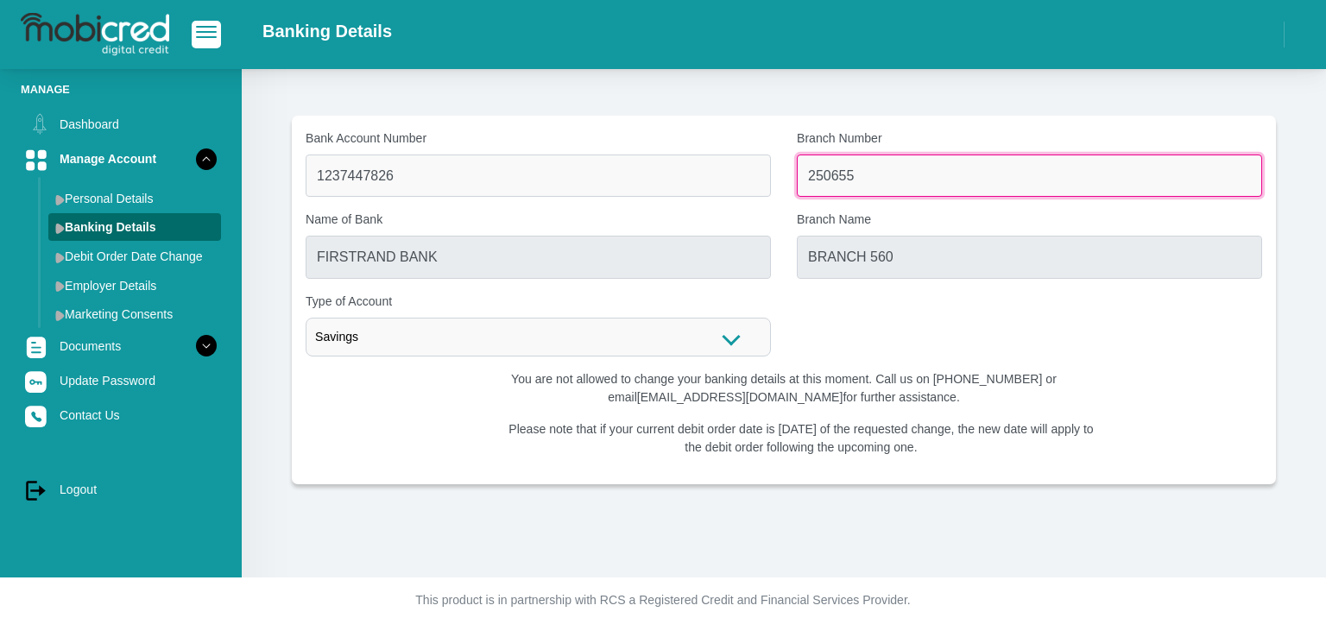
click at [883, 175] on input "250655" at bounding box center [1029, 175] width 465 height 42
type input "2"
type input "470010"
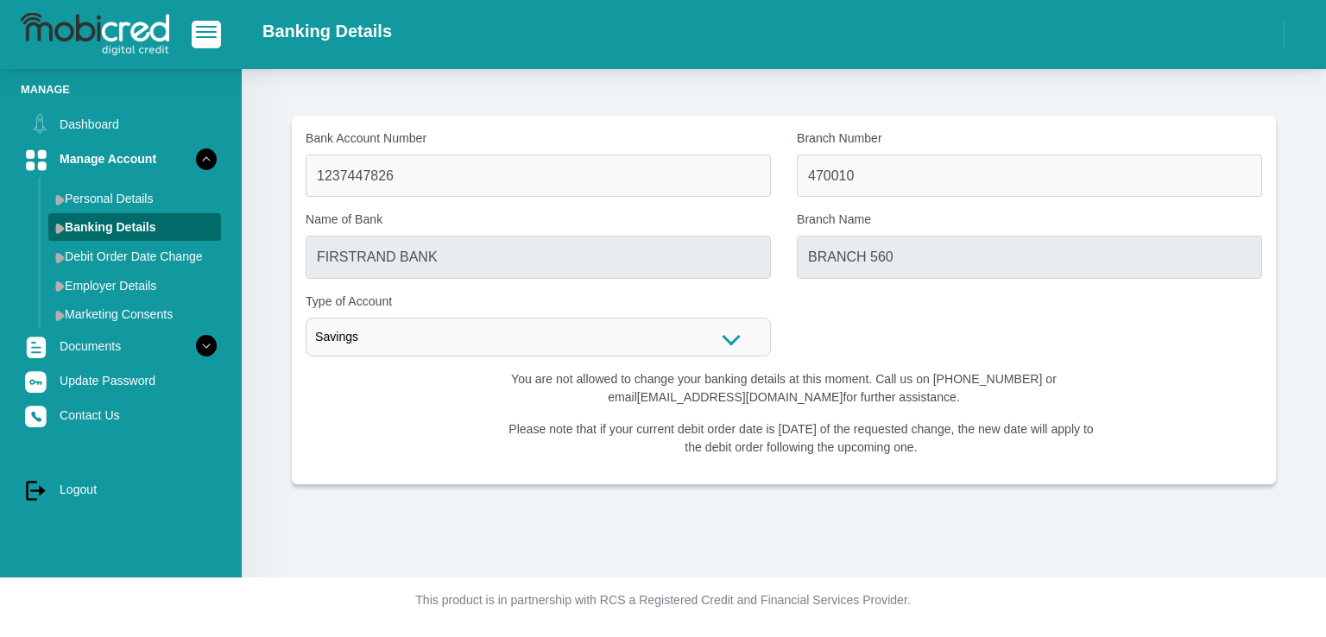
click at [960, 346] on div "Bank Account Number 1237447826 Branch Number 470010 Name of Bank FIRSTRAND BANK…" at bounding box center [784, 249] width 982 height 241
type input "CAPITEC BANK LIMITED"
type input "CAPITEC BANK CPC"
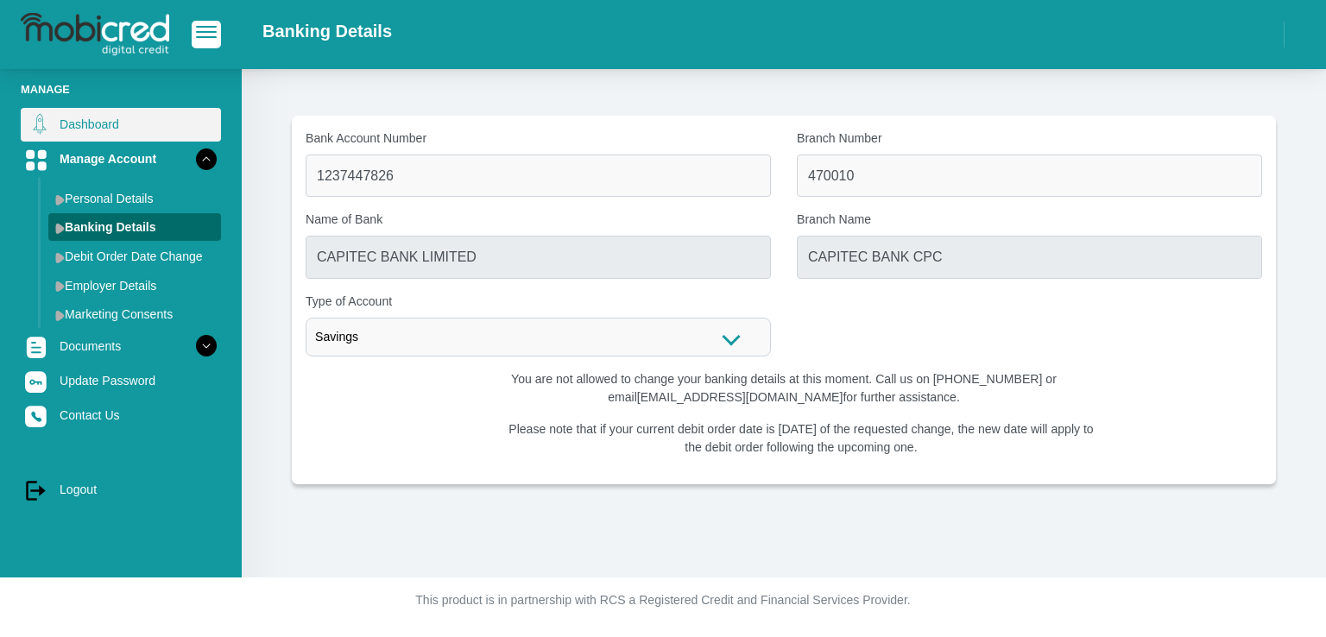
click at [75, 126] on link "Dashboard" at bounding box center [121, 124] width 200 height 33
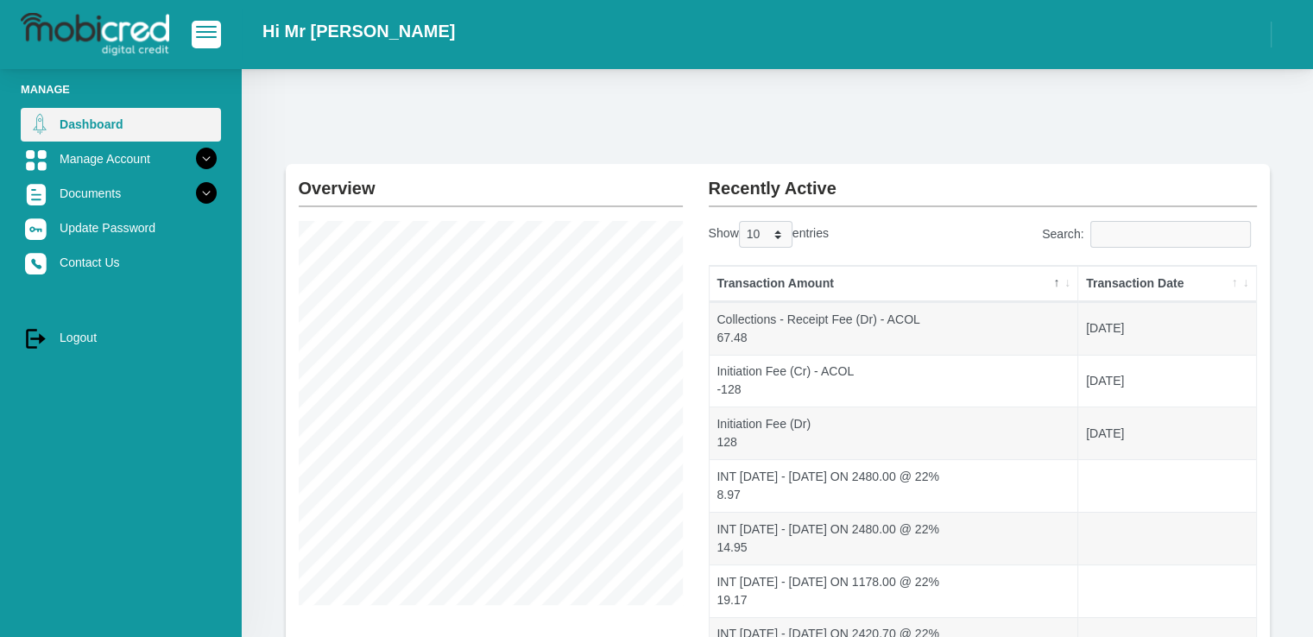
click at [113, 122] on link "Dashboard" at bounding box center [121, 124] width 200 height 33
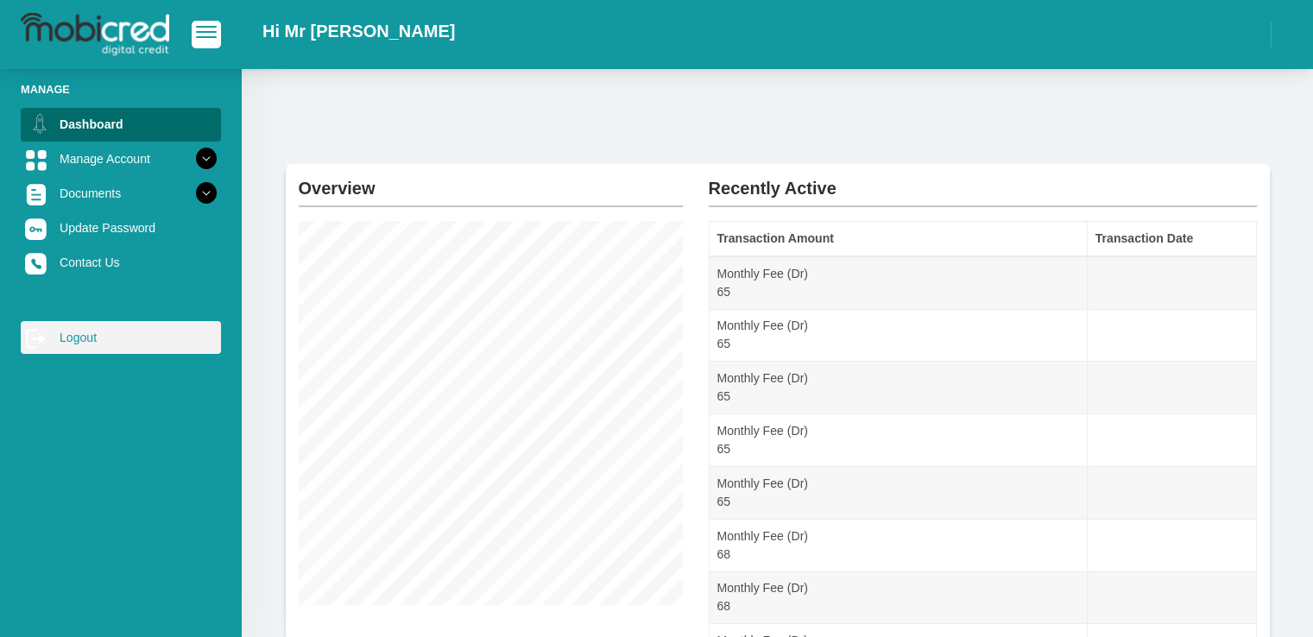
click at [80, 334] on link "log out Logout" at bounding box center [121, 337] width 200 height 33
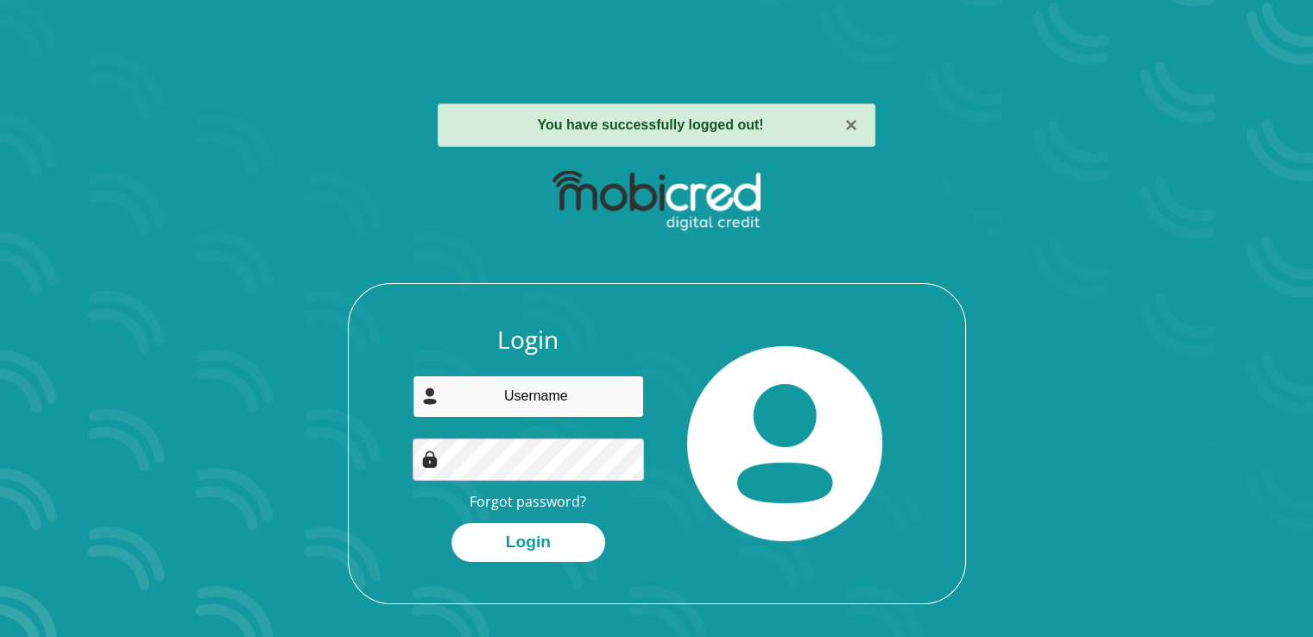
click at [587, 388] on input "email" at bounding box center [528, 396] width 231 height 42
type input "gchotia@gmail.com"
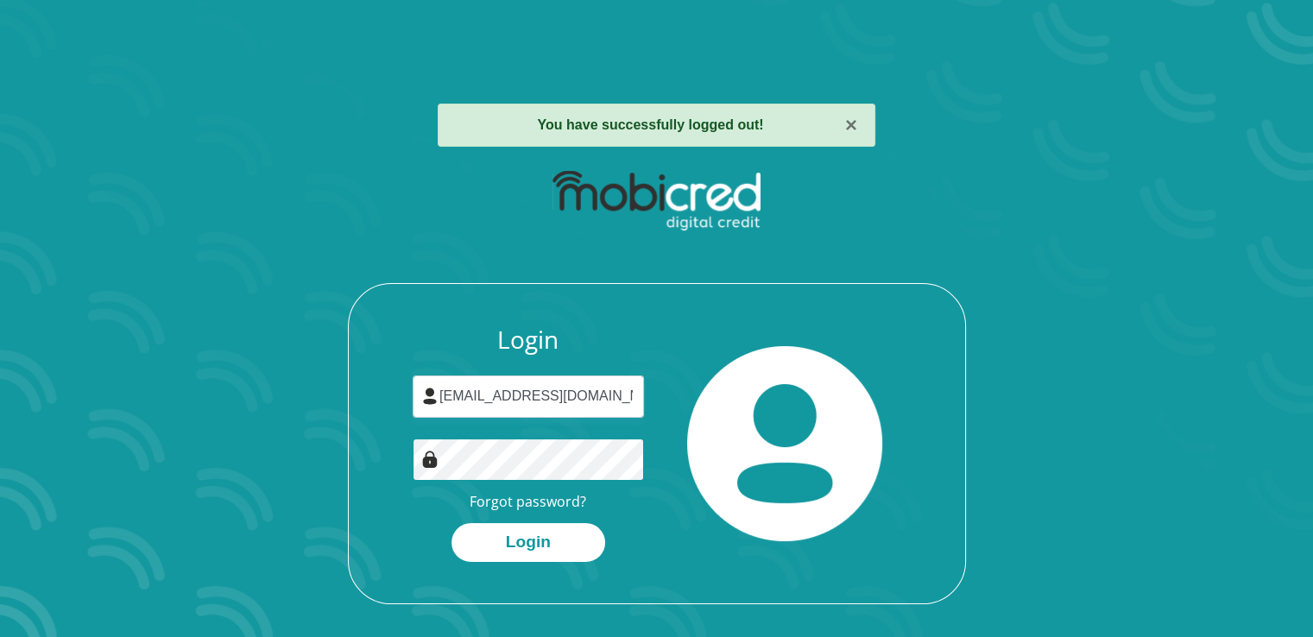
click at [451, 523] on button "Login" at bounding box center [528, 542] width 154 height 39
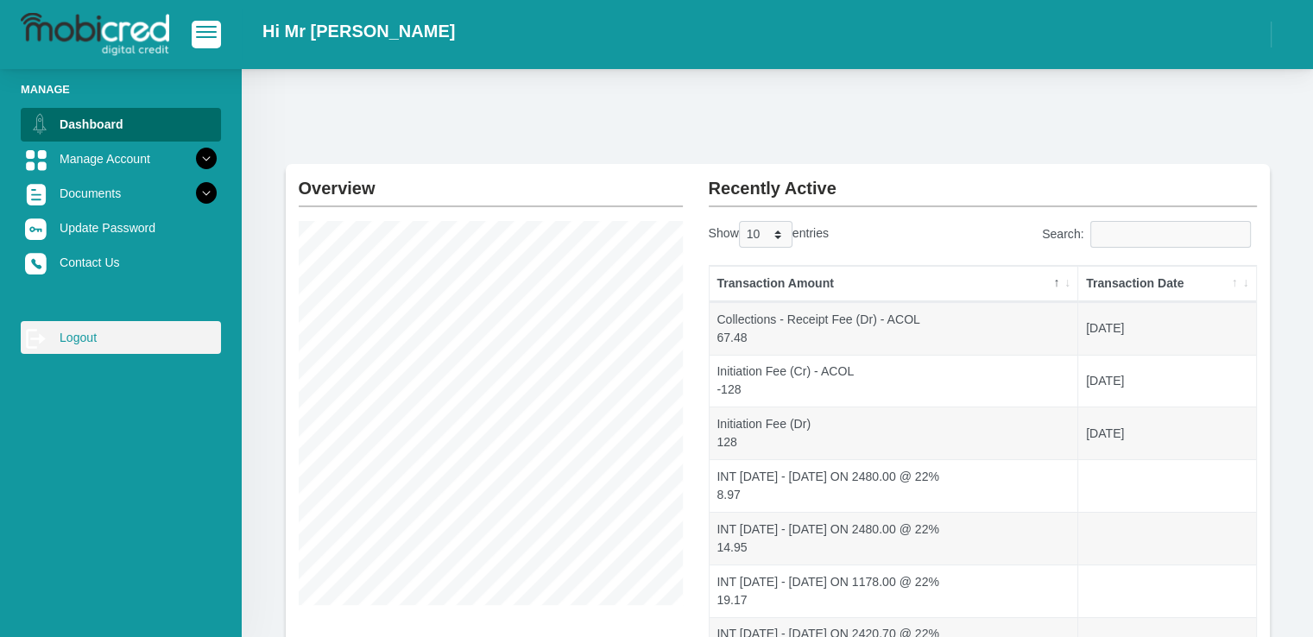
click at [60, 334] on link "log out Logout" at bounding box center [121, 337] width 200 height 33
